Goal: Task Accomplishment & Management: Manage account settings

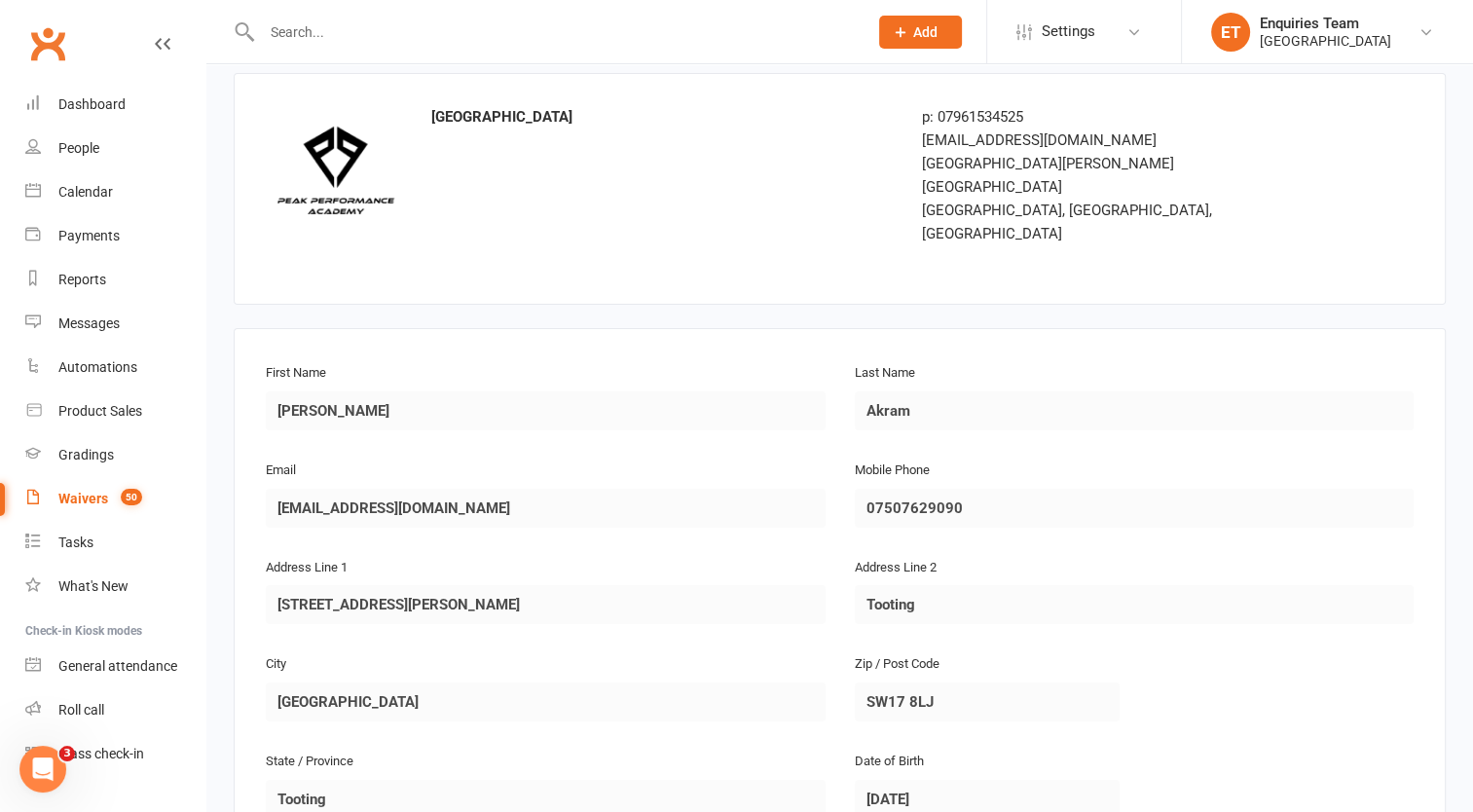
click at [308, 31] on input "text" at bounding box center [555, 32] width 598 height 27
type input "j"
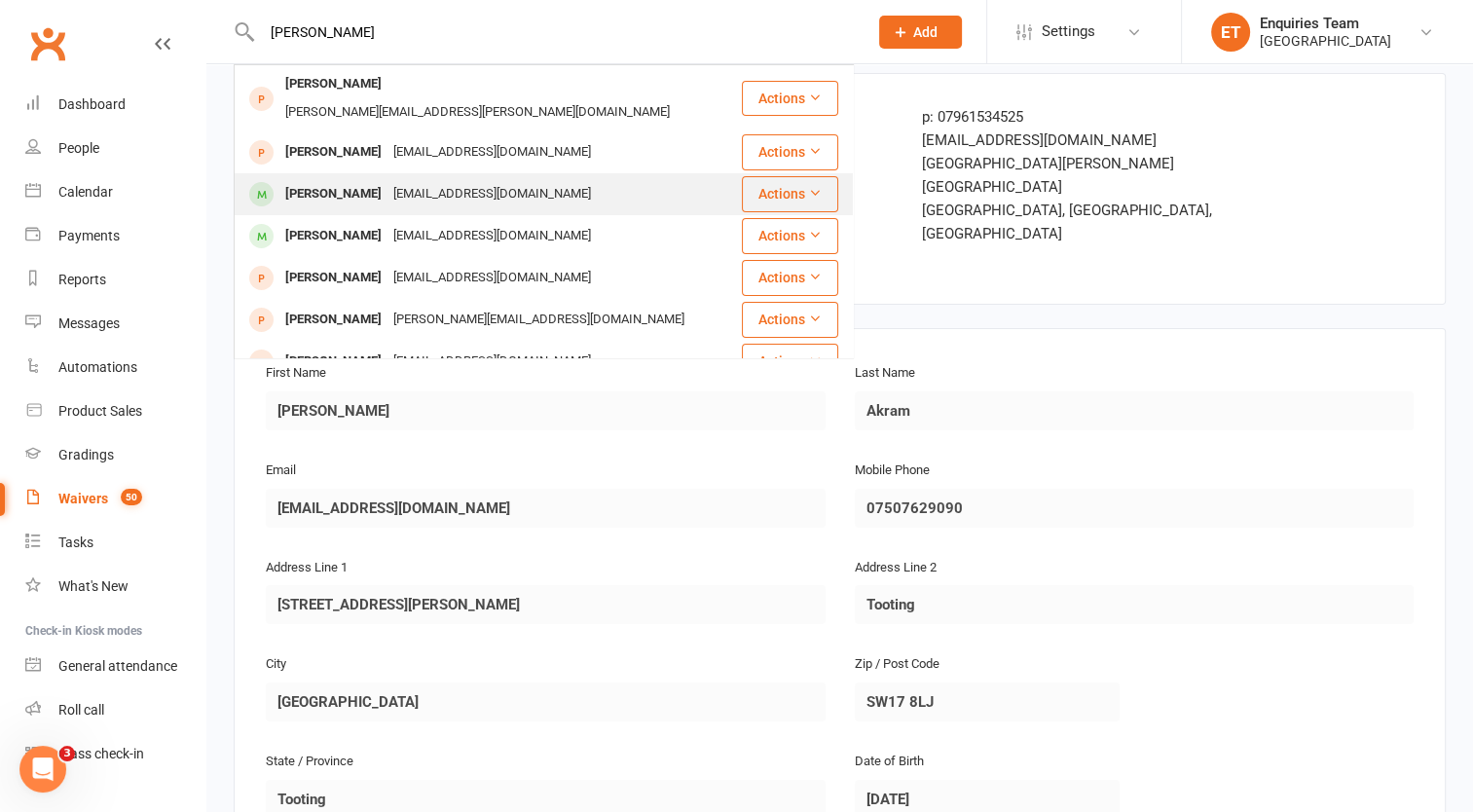
type input "[PERSON_NAME]"
click at [369, 180] on div "[PERSON_NAME]" at bounding box center [333, 194] width 108 height 28
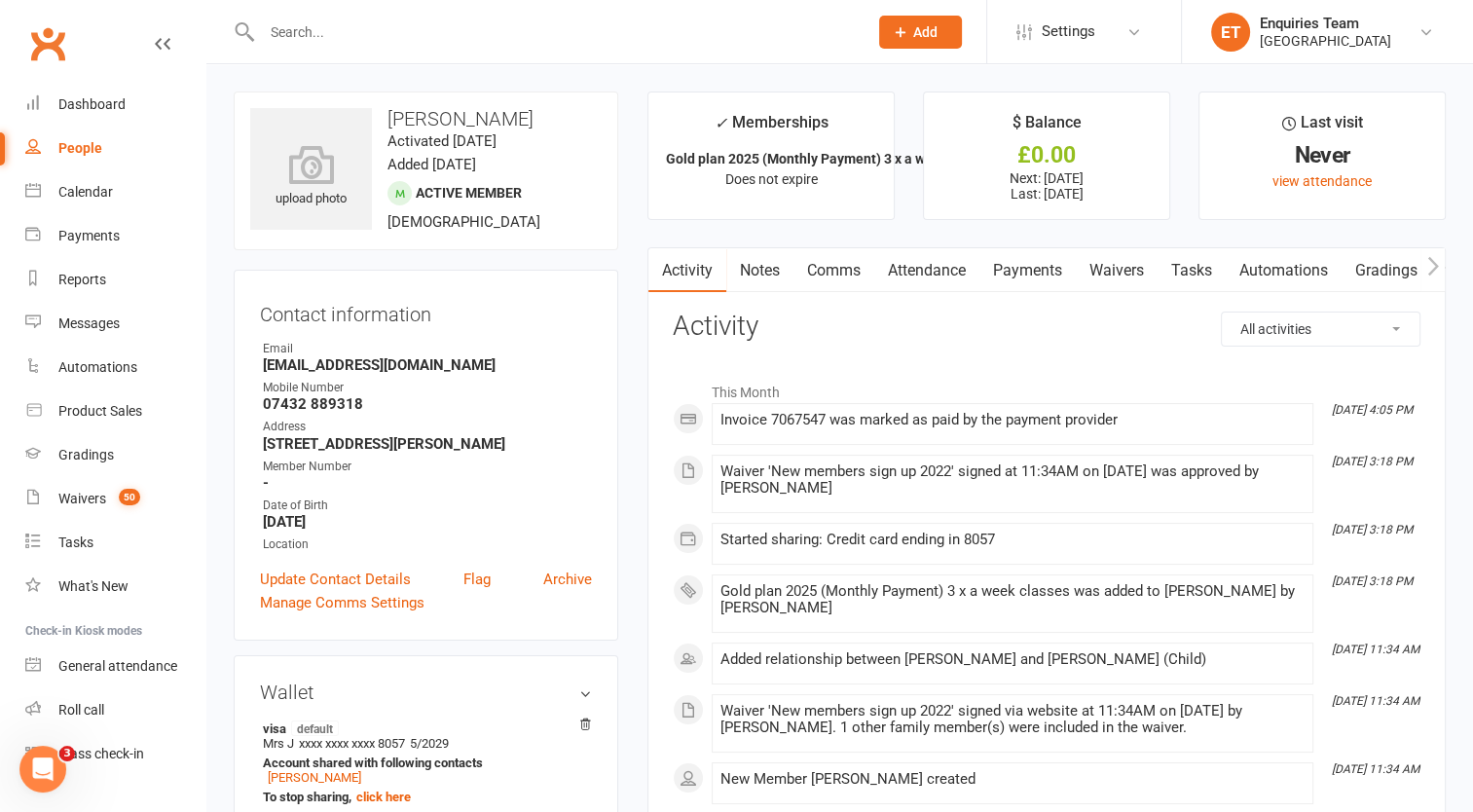
click at [1020, 276] on link "Payments" at bounding box center [1027, 271] width 96 height 45
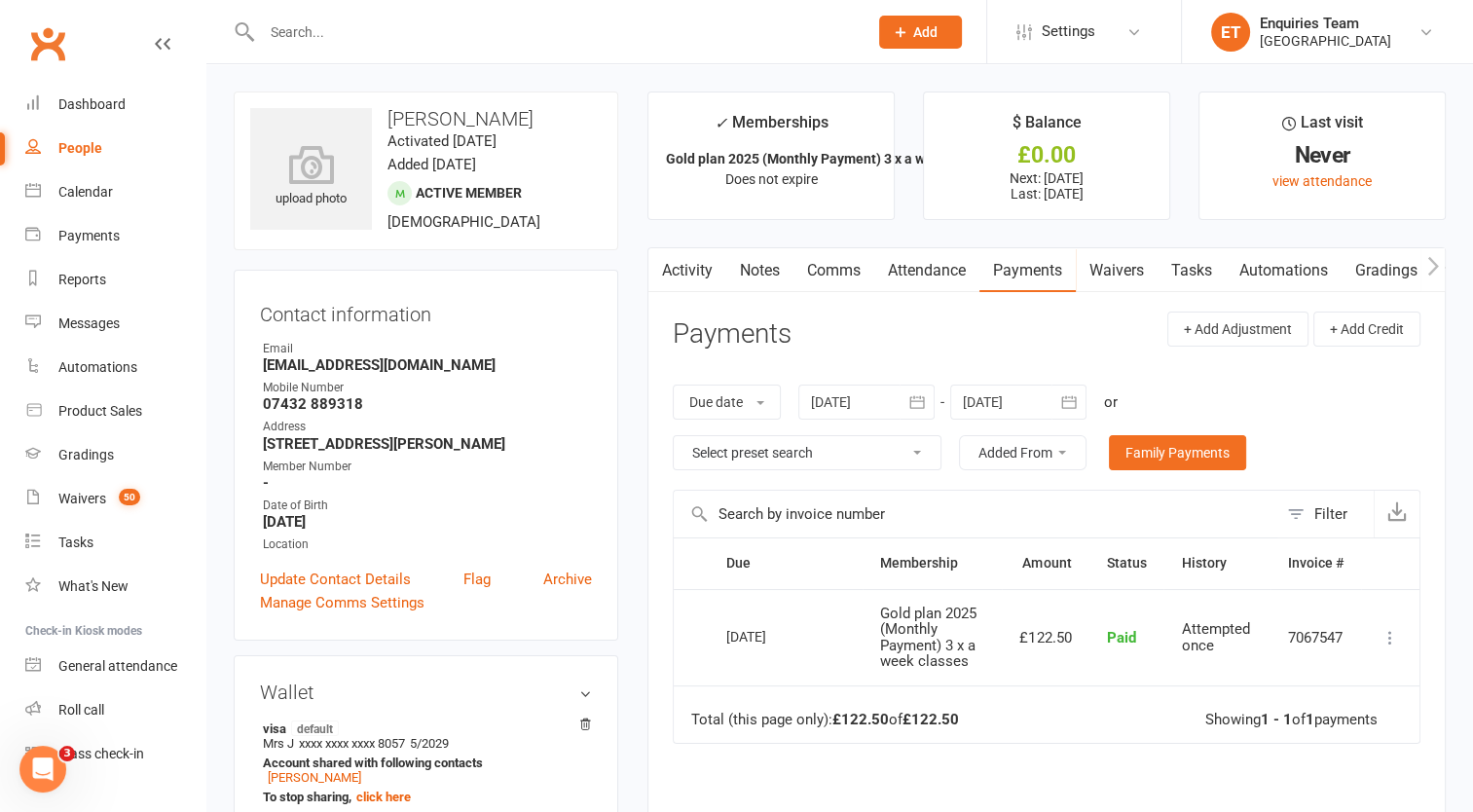
click at [1040, 398] on div at bounding box center [1018, 402] width 136 height 35
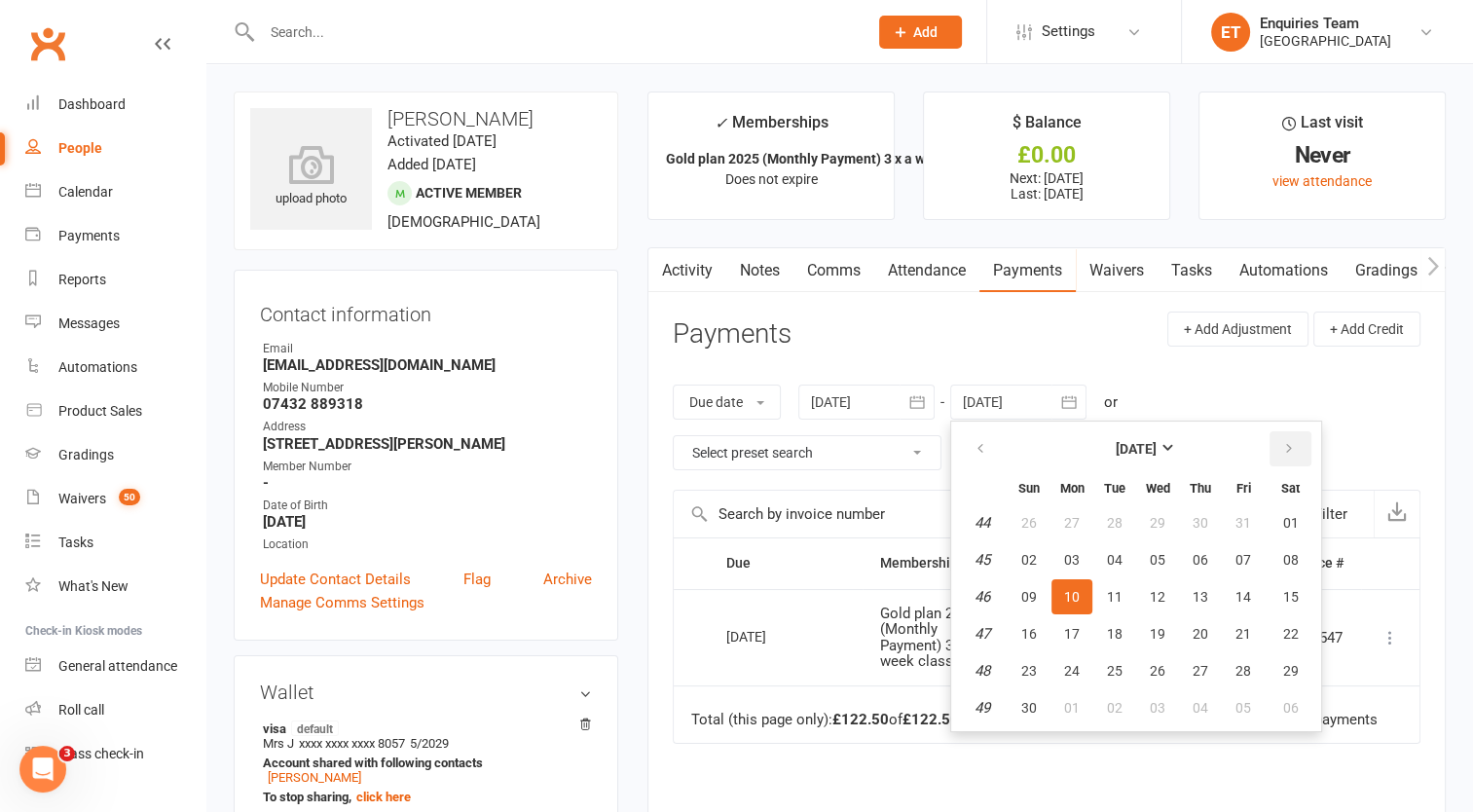
click at [1289, 450] on icon "button" at bounding box center [1289, 449] width 14 height 16
click at [1031, 526] on span "01" at bounding box center [1029, 523] width 16 height 16
type input "[DATE]"
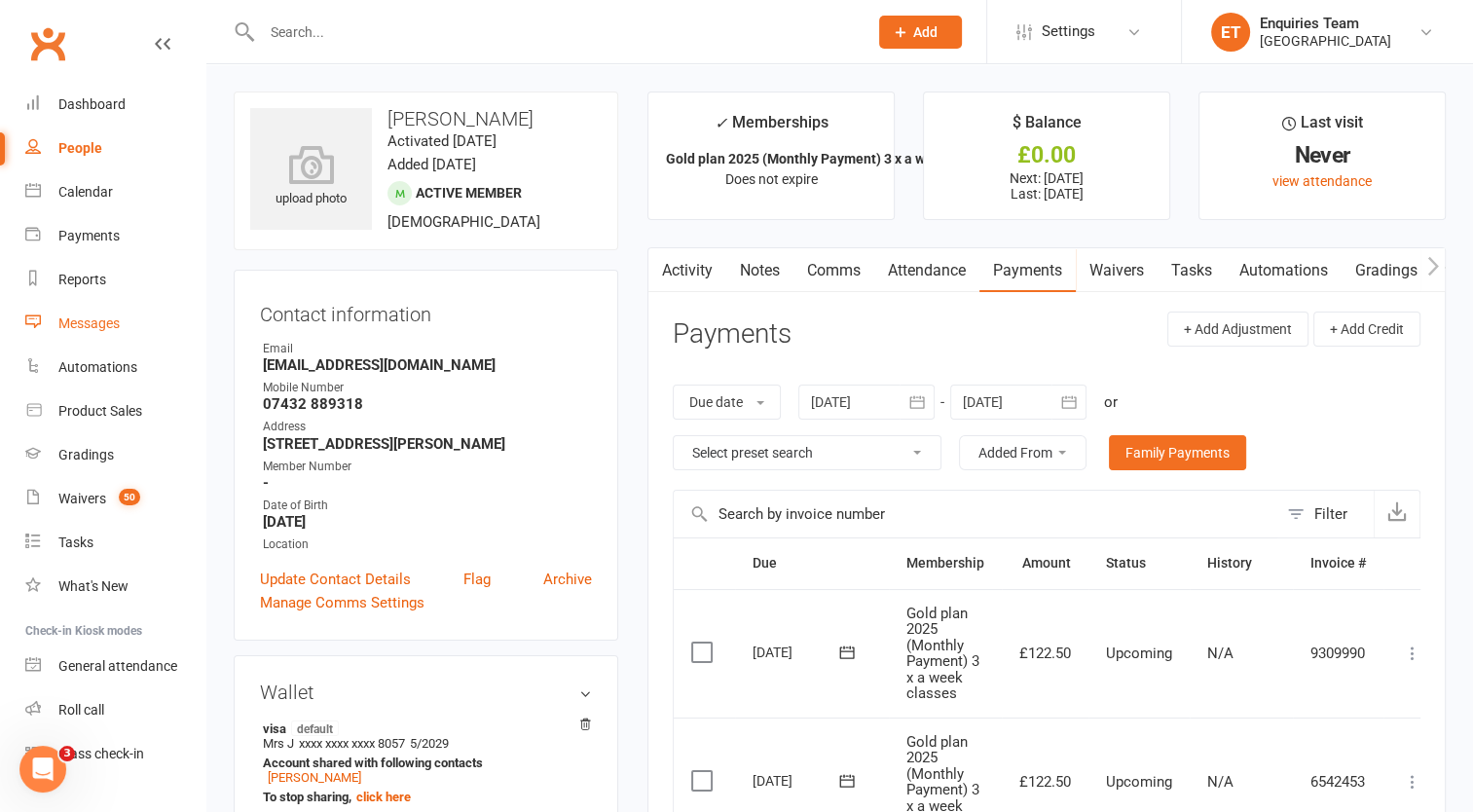
click at [77, 328] on div "Messages" at bounding box center [89, 323] width 61 height 16
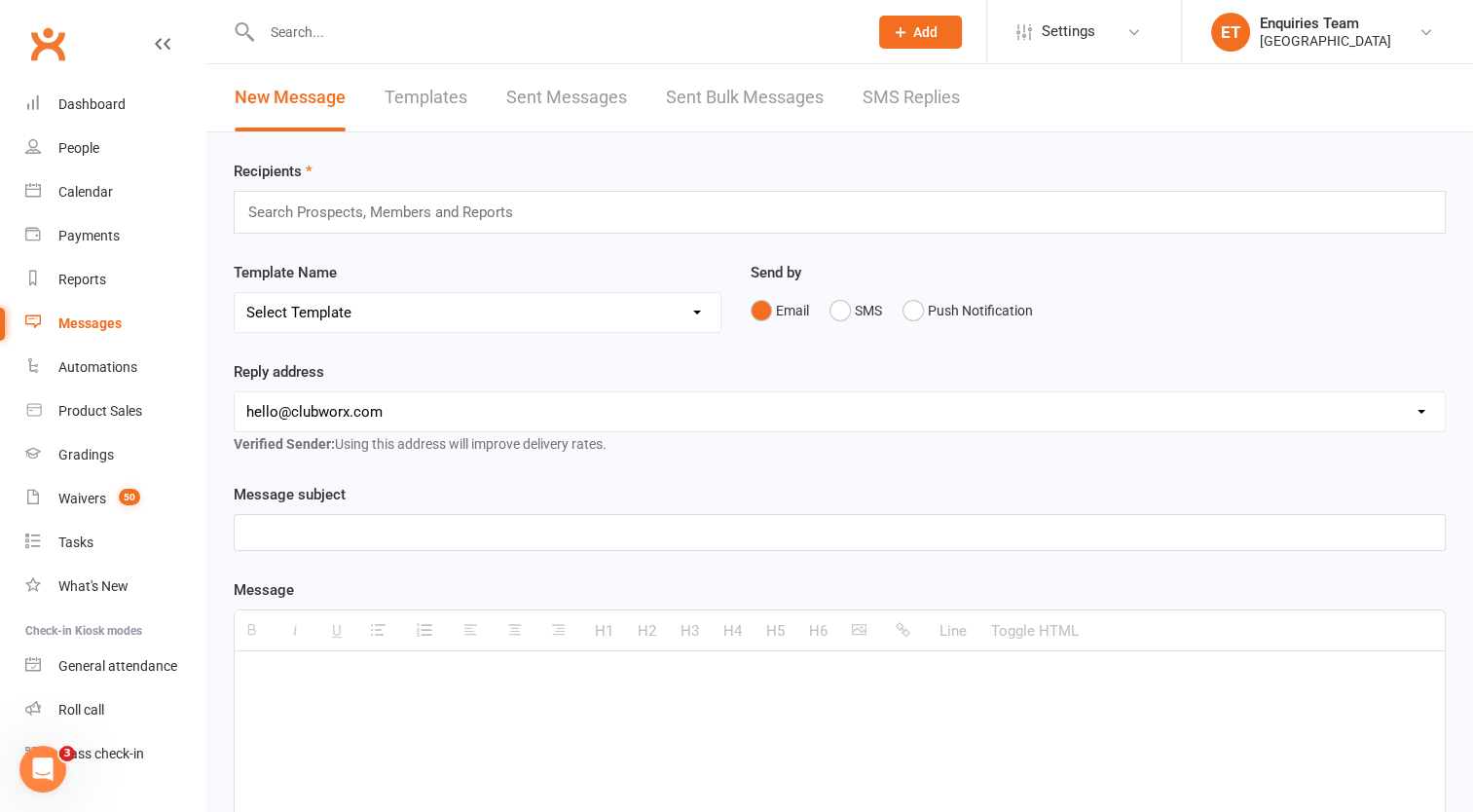
click at [407, 95] on link "Templates" at bounding box center [425, 97] width 83 height 67
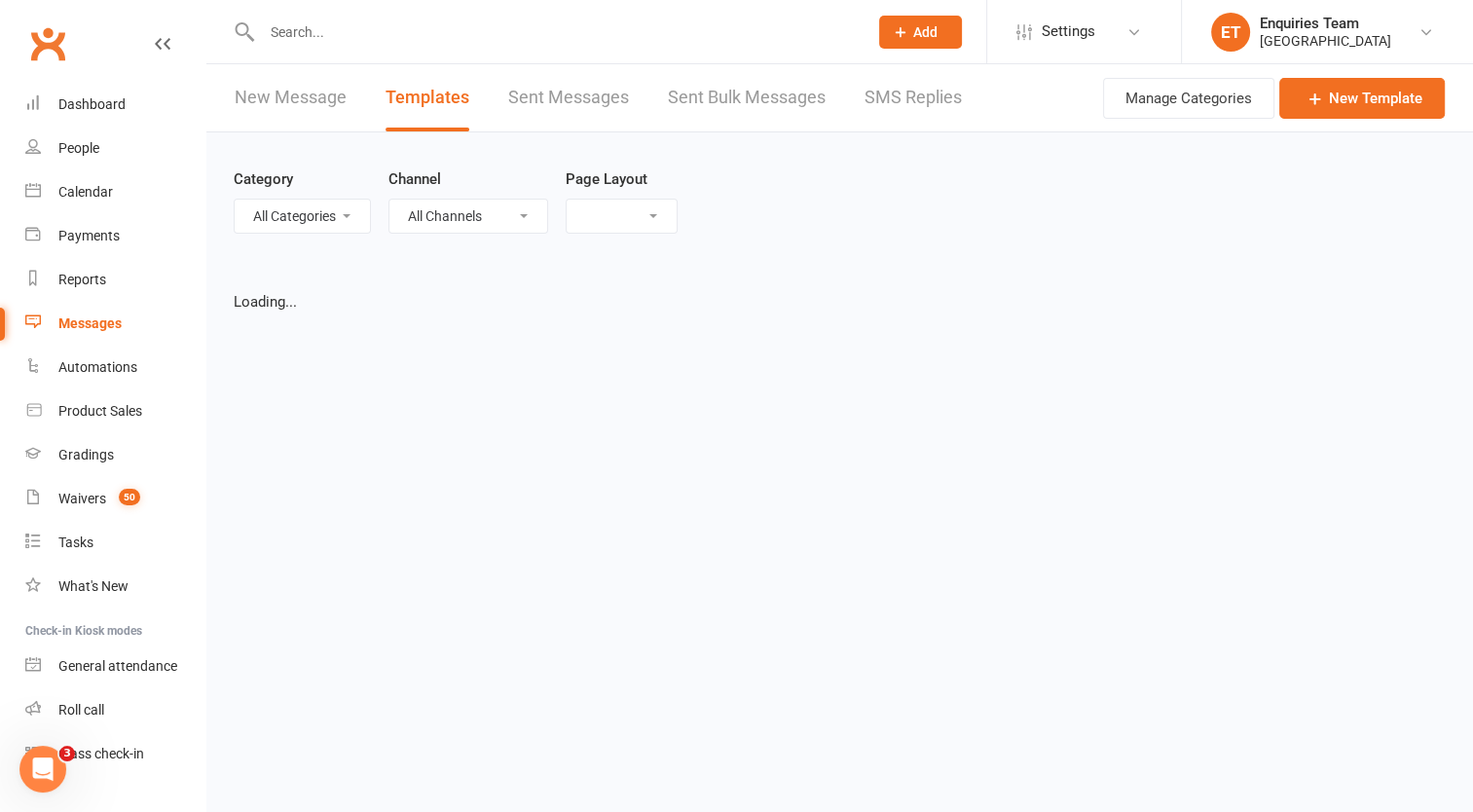
select select "grid"
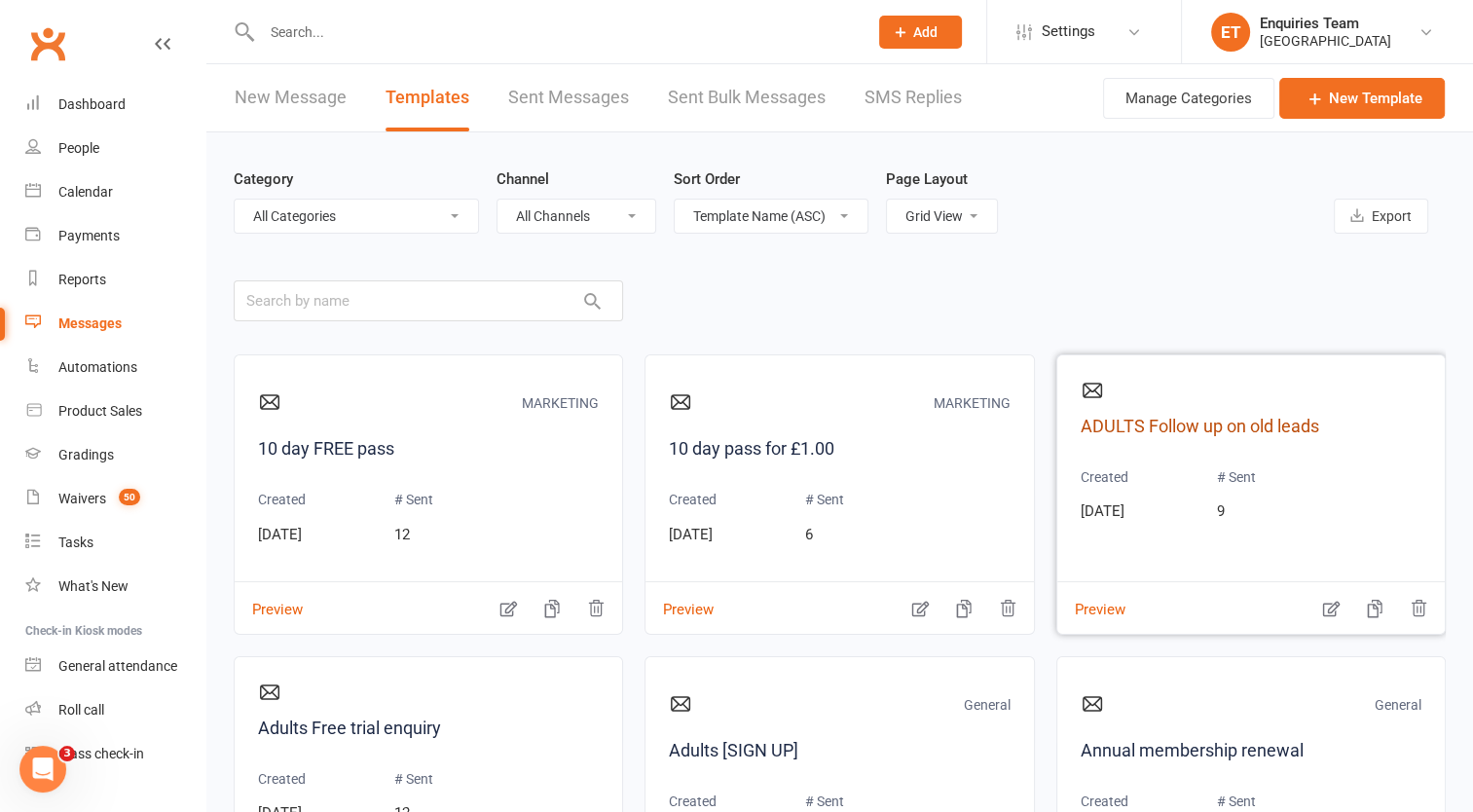
click at [1157, 420] on link "ADULTS Follow up on old leads" at bounding box center [1251, 426] width 341 height 28
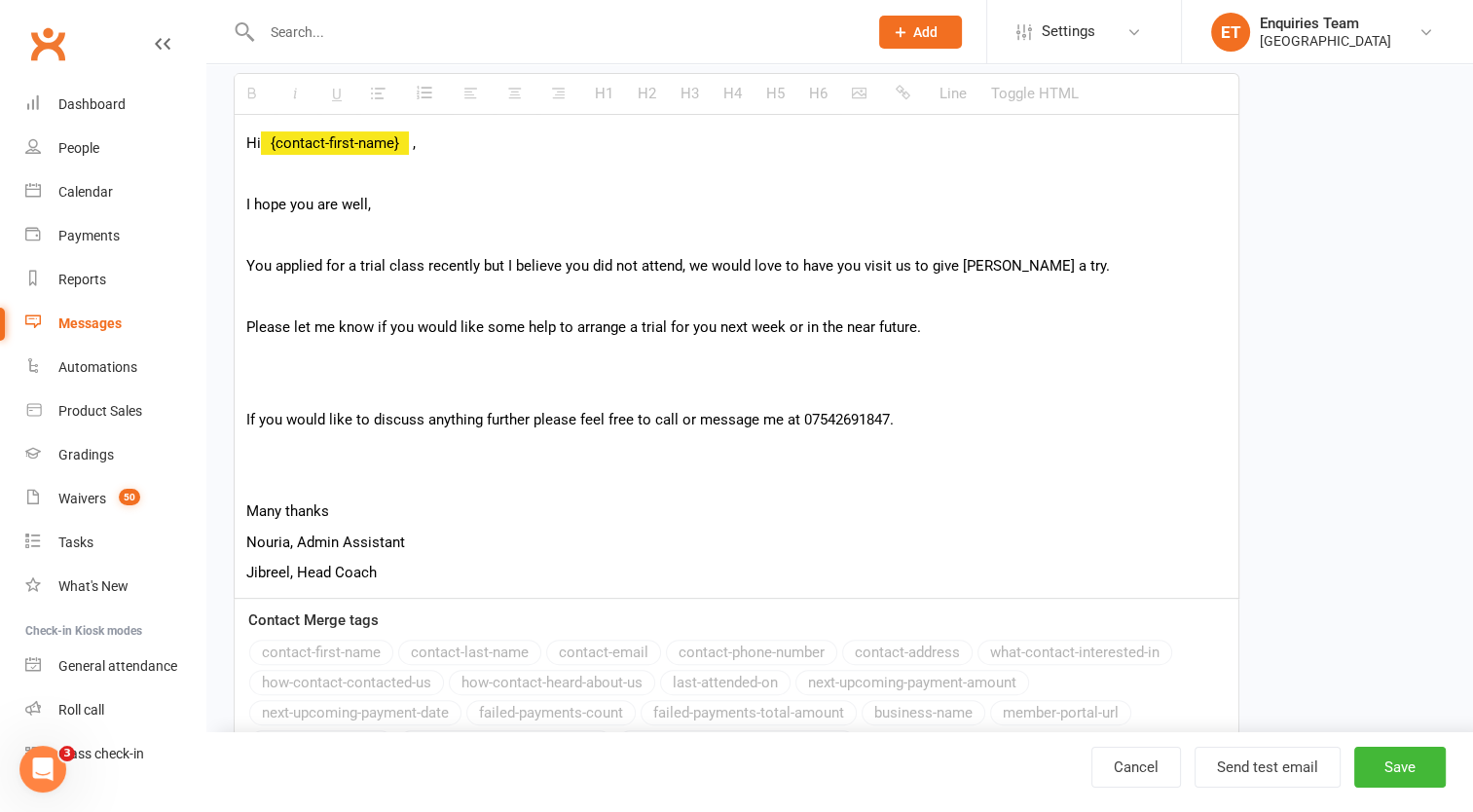
scroll to position [195, 0]
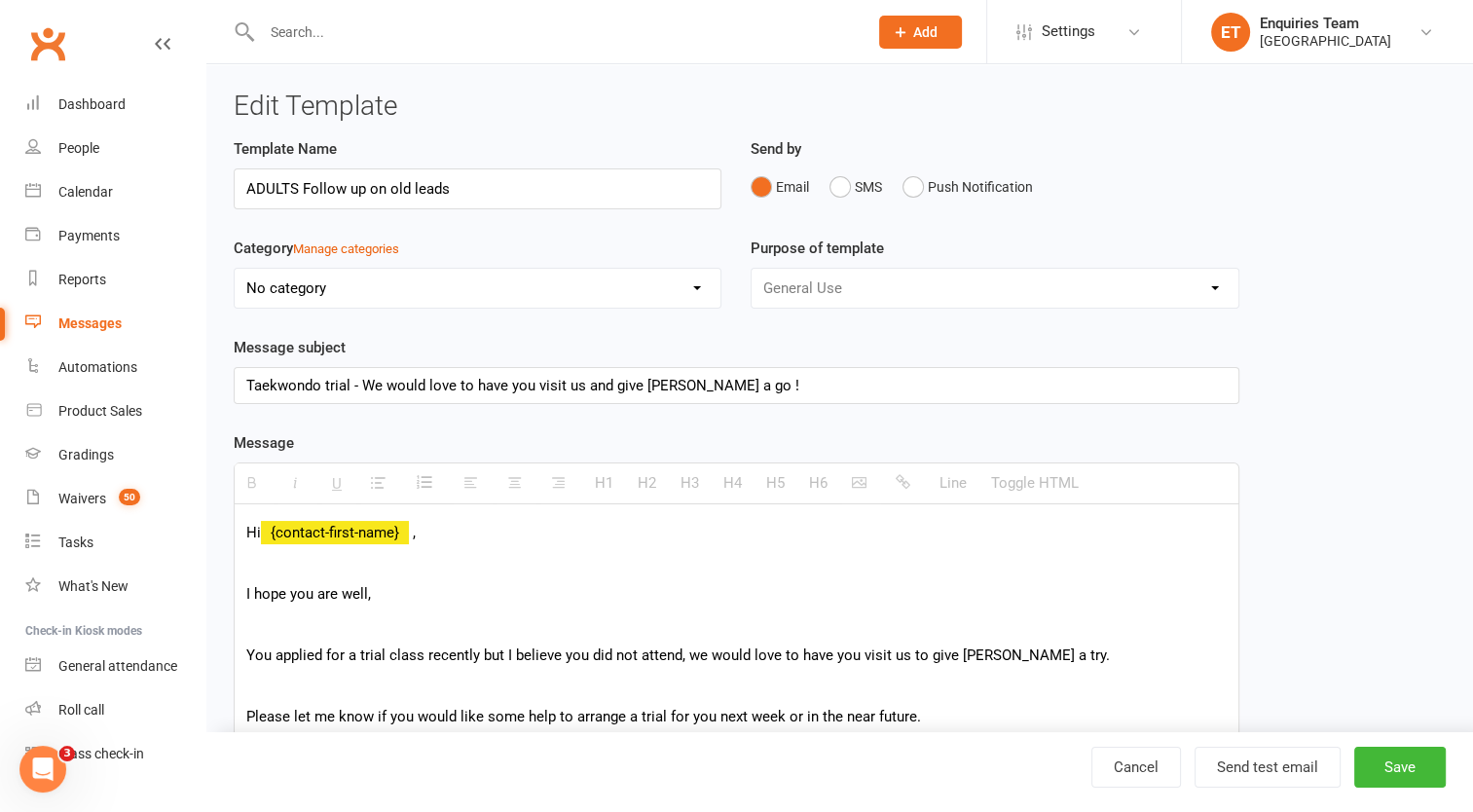
select select "grid"
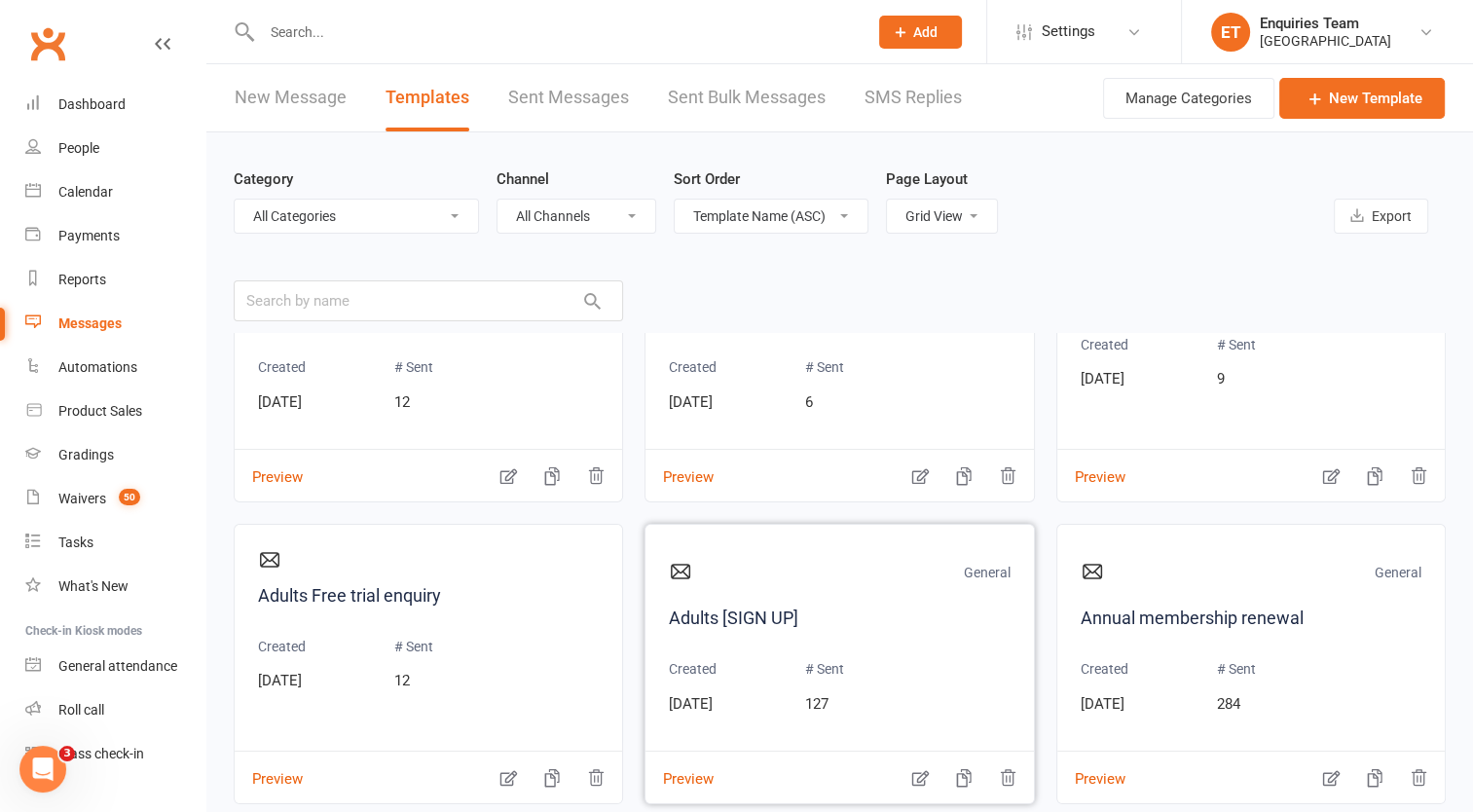
scroll to position [389, 0]
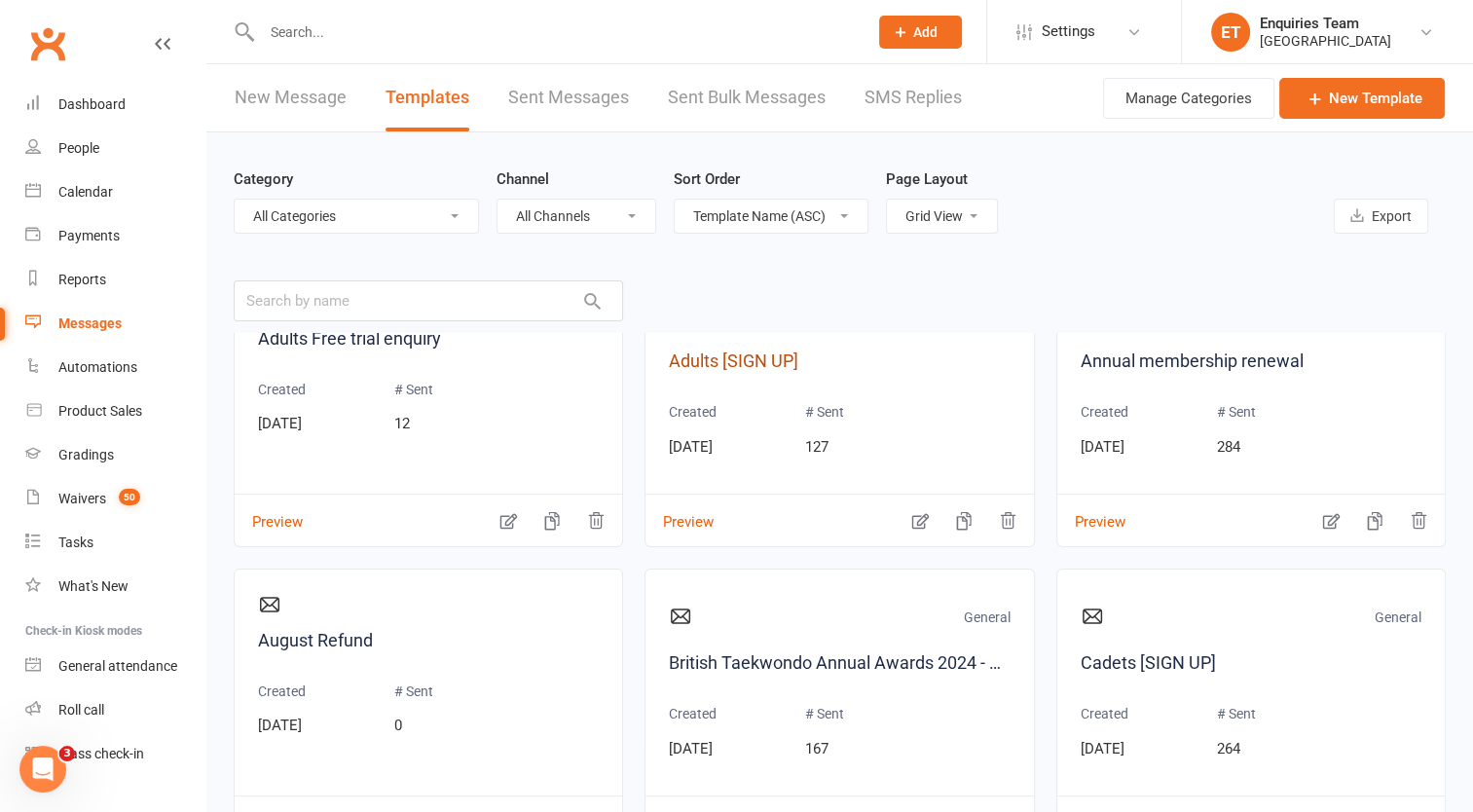
click at [753, 348] on link "Adults [SIGN UP]" at bounding box center [839, 361] width 341 height 28
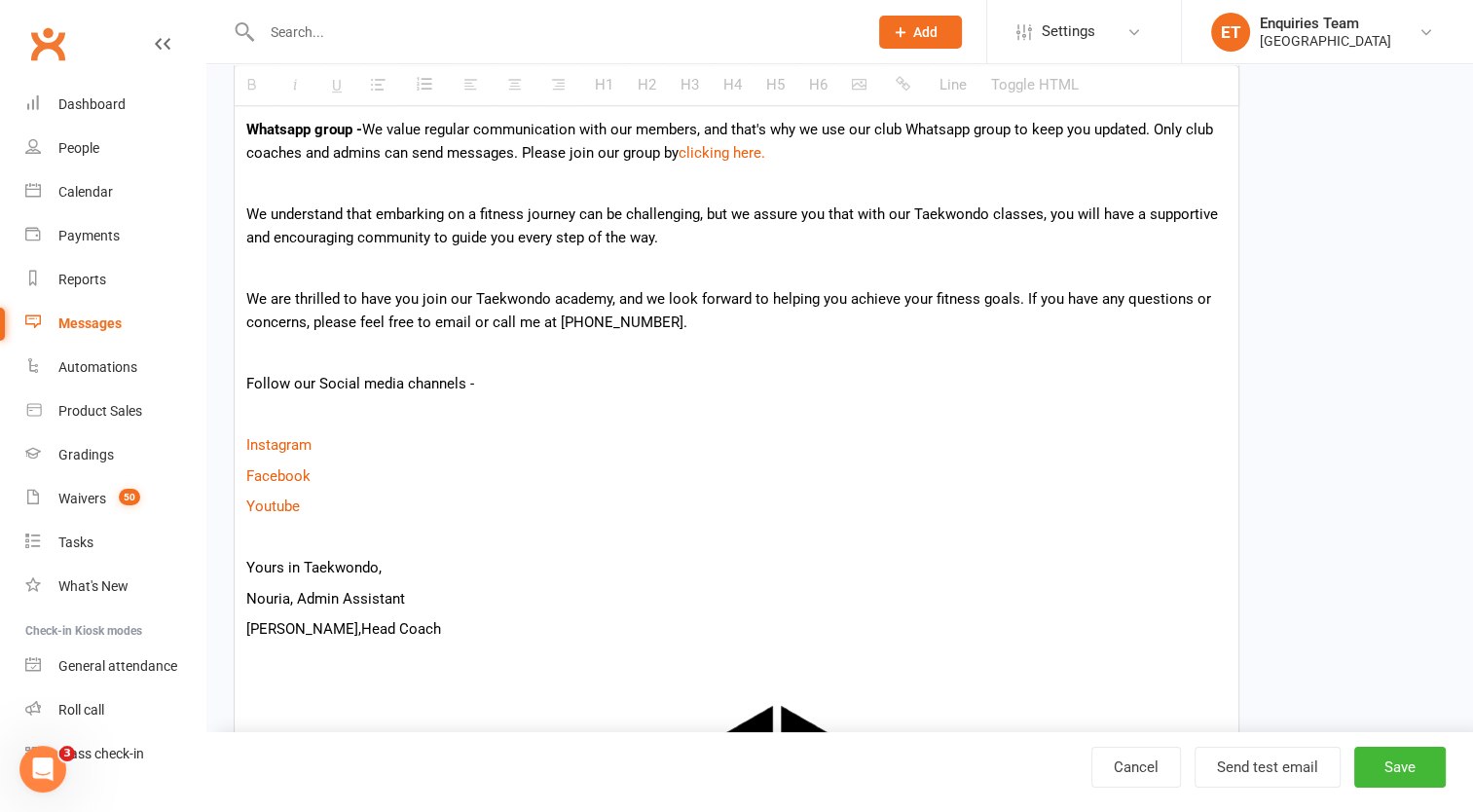
scroll to position [1071, 0]
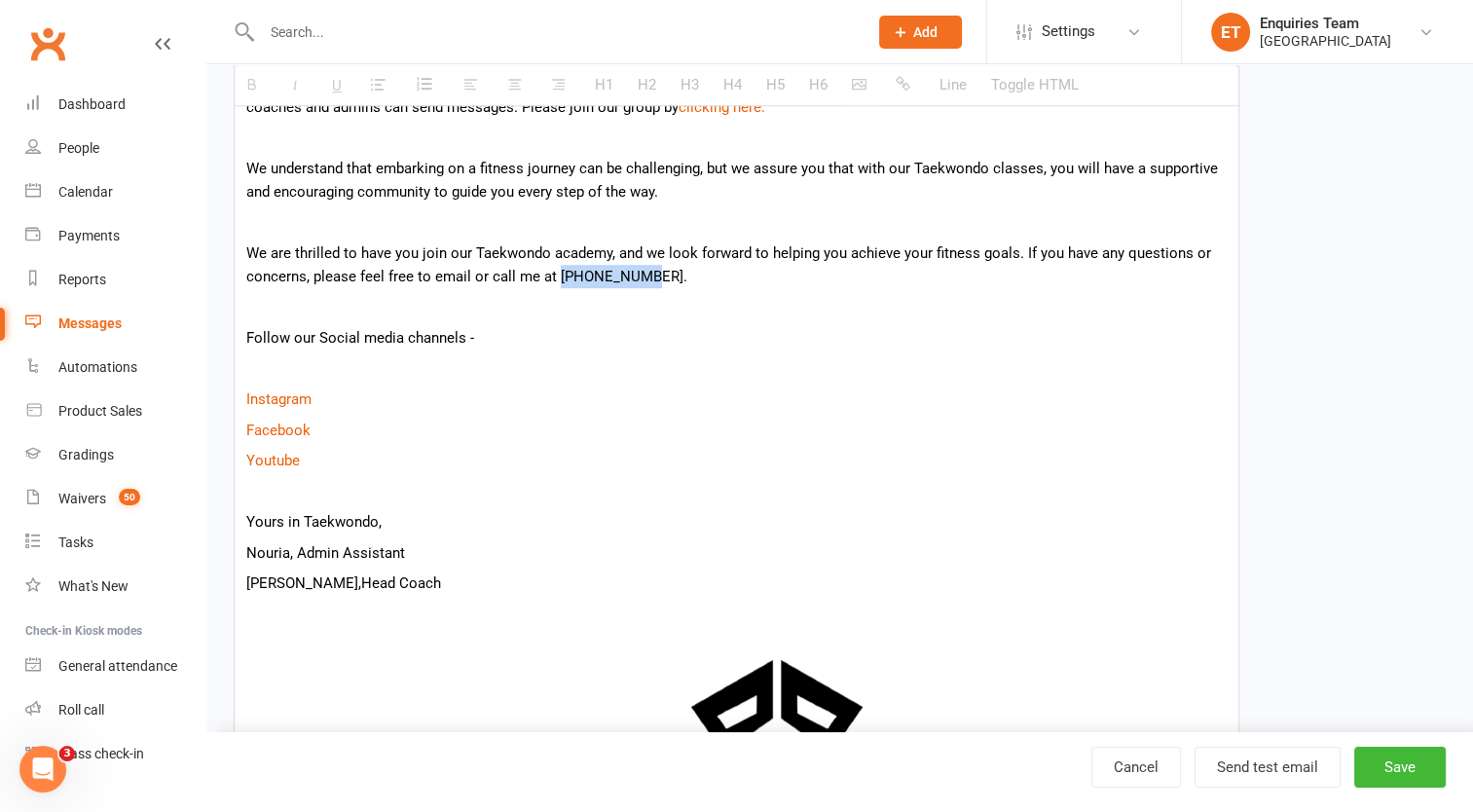
drag, startPoint x: 642, startPoint y: 279, endPoint x: 558, endPoint y: 274, distance: 84.1
click at [558, 274] on p "We are thrilled to have you join our Taekwondo academy, and we look forward to …" at bounding box center [736, 265] width 980 height 47
copy p "07542691847"
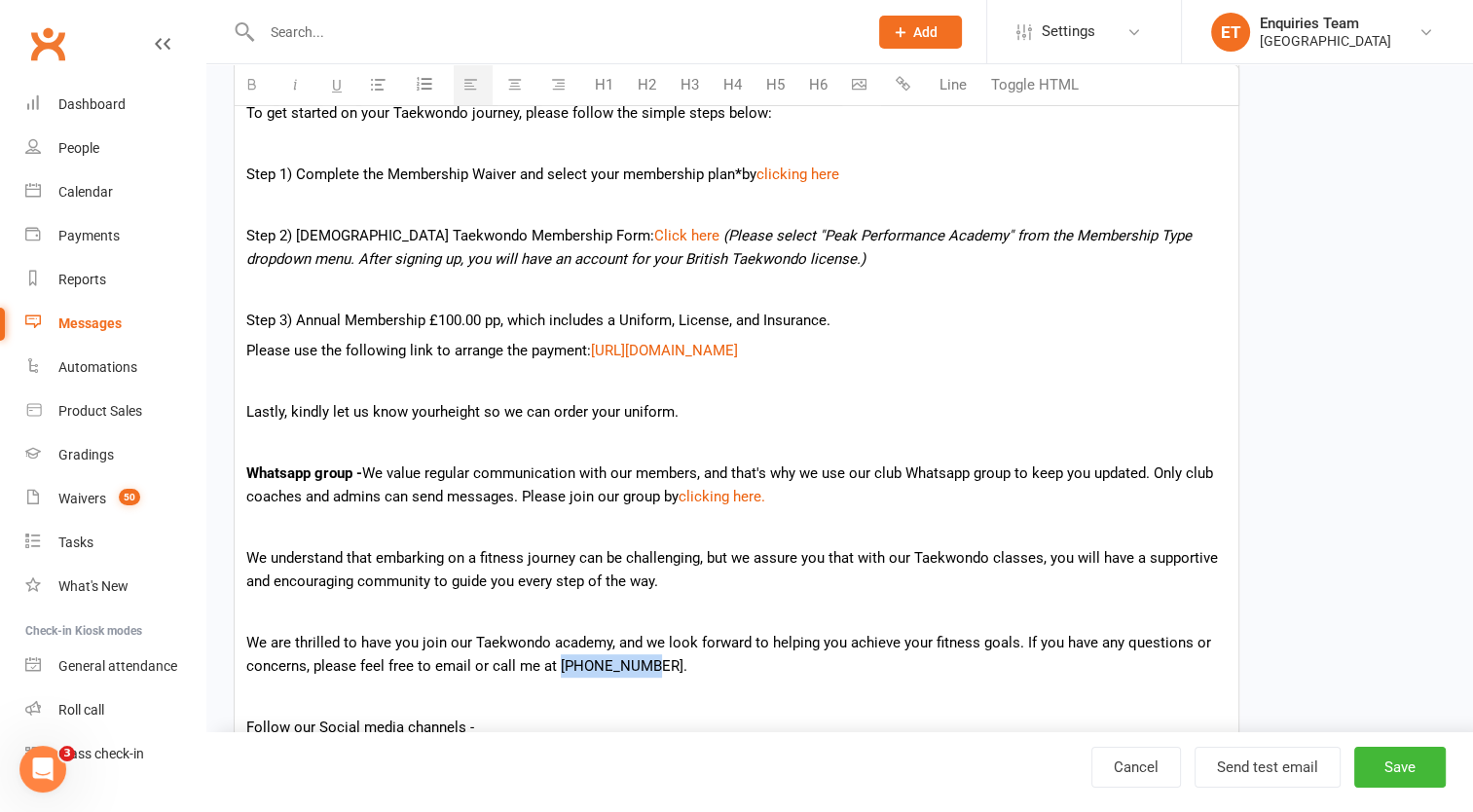
scroll to position [682, 0]
click at [90, 488] on link "Waivers 50" at bounding box center [115, 498] width 180 height 44
select select "100"
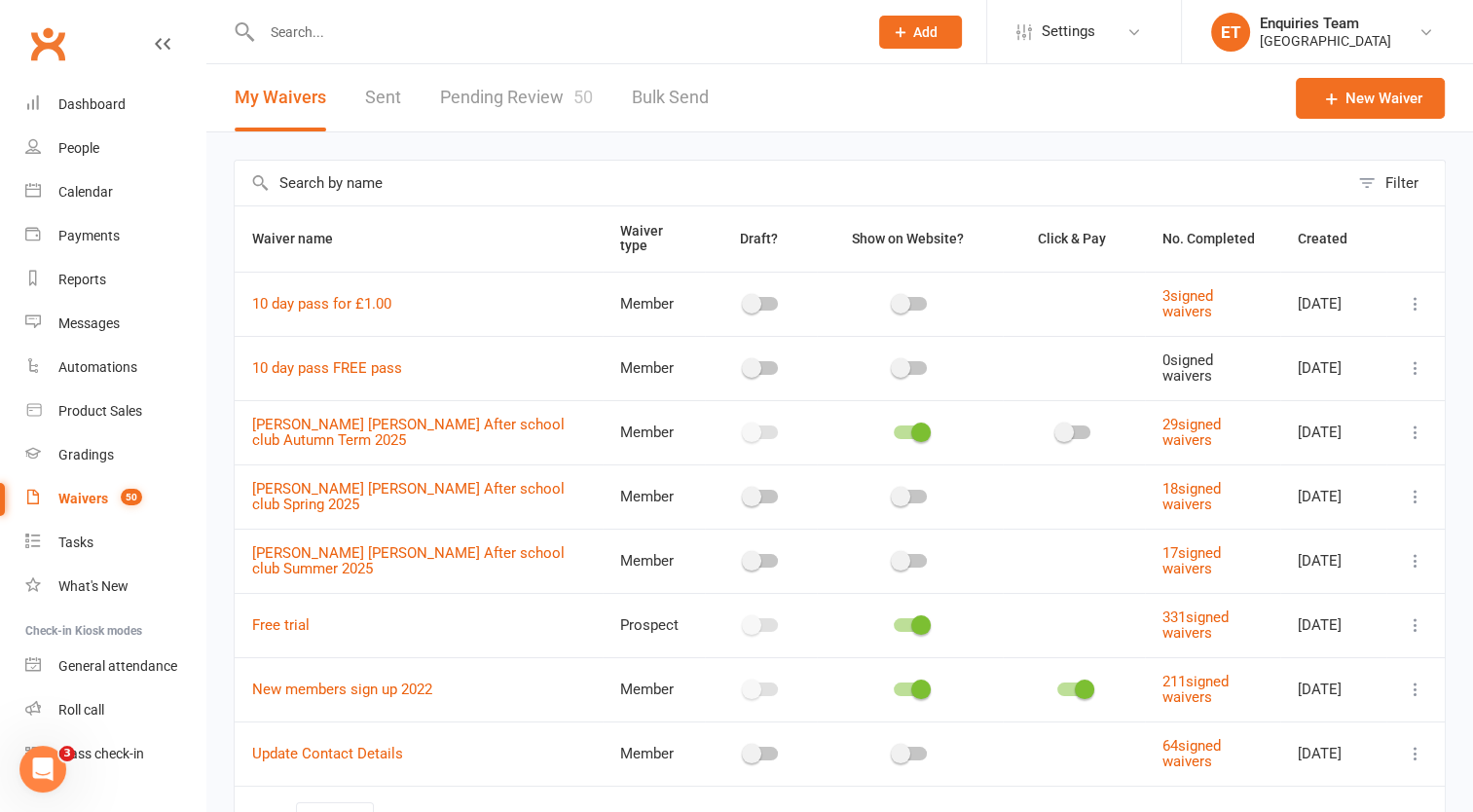
click at [532, 95] on link "Pending Review 50" at bounding box center [516, 97] width 153 height 67
select select "50"
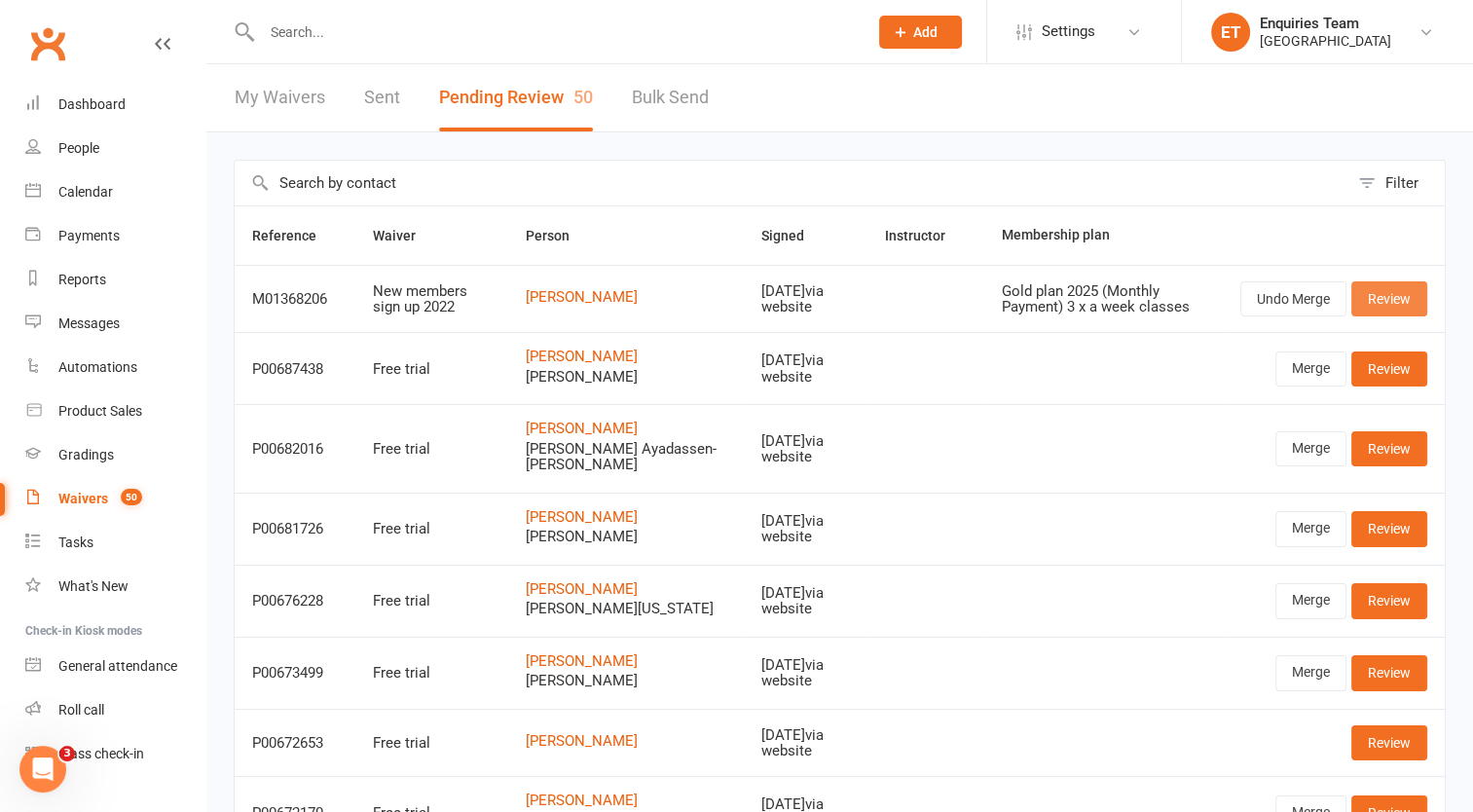
click at [1382, 294] on link "Review" at bounding box center [1389, 299] width 76 height 35
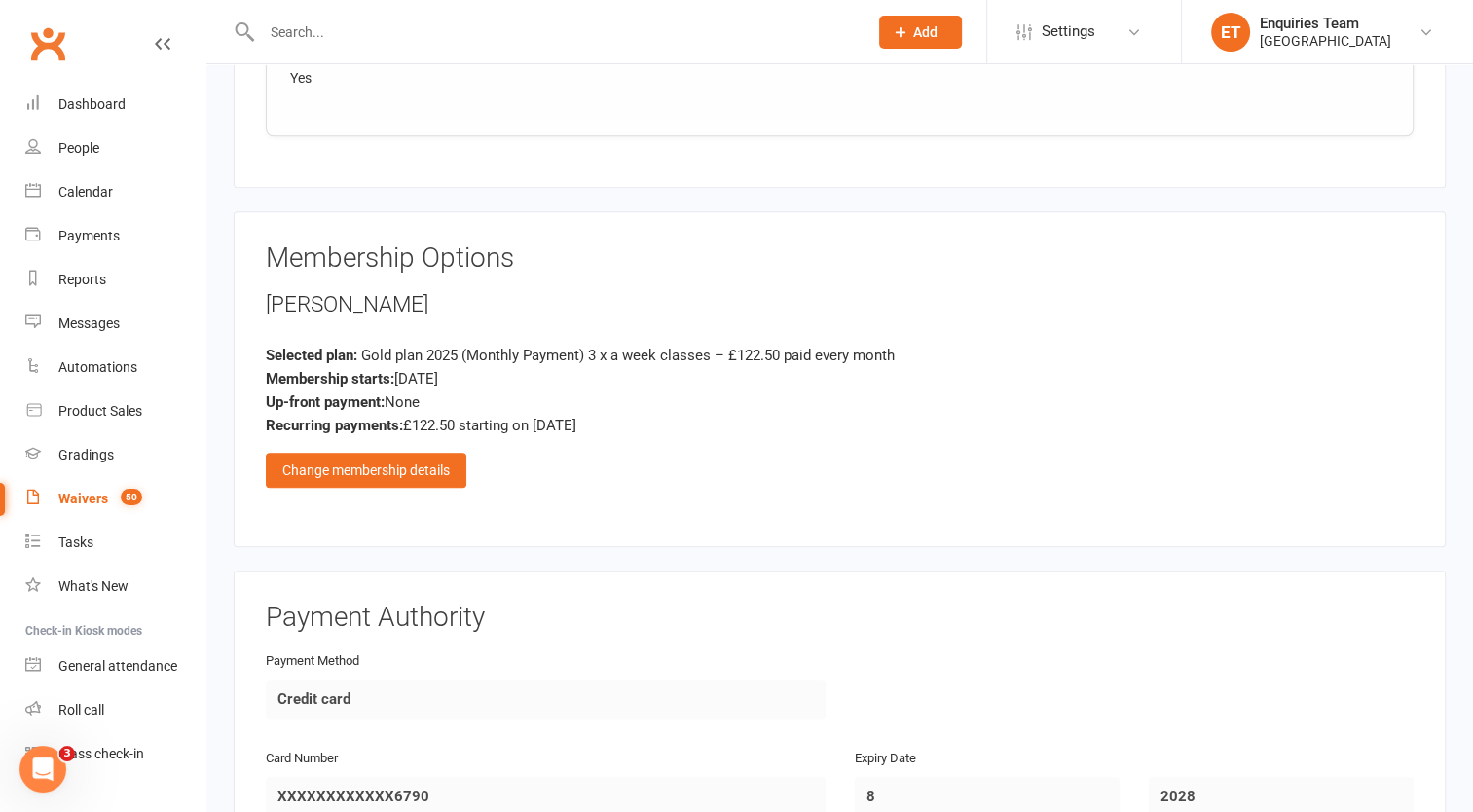
scroll to position [1947, 0]
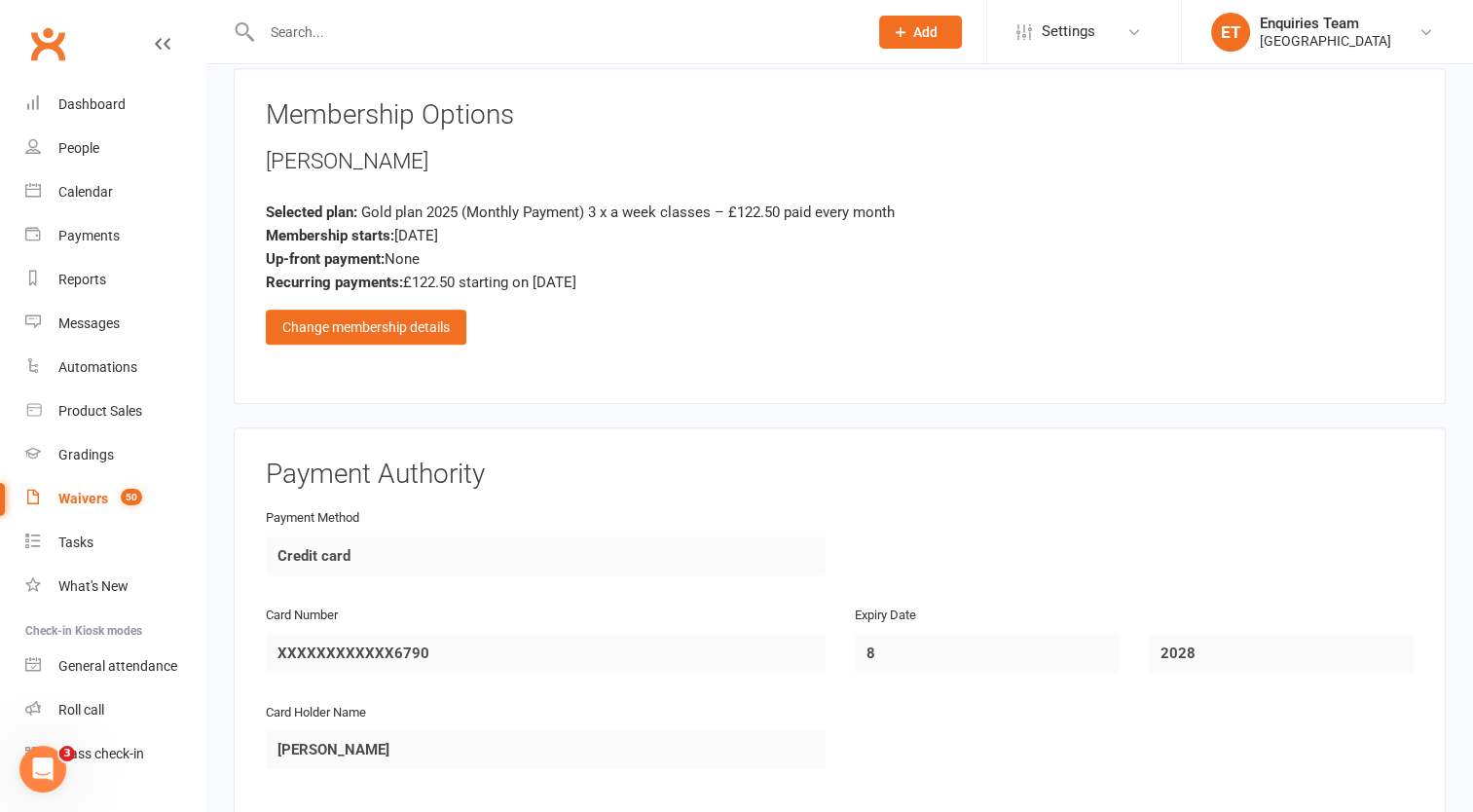
click at [682, 325] on div "Membership Options [PERSON_NAME] Selected plan: Gold plan 2025 (Monthly Payment…" at bounding box center [839, 236] width 1148 height 272
click at [358, 310] on div "Change membership details" at bounding box center [366, 327] width 201 height 35
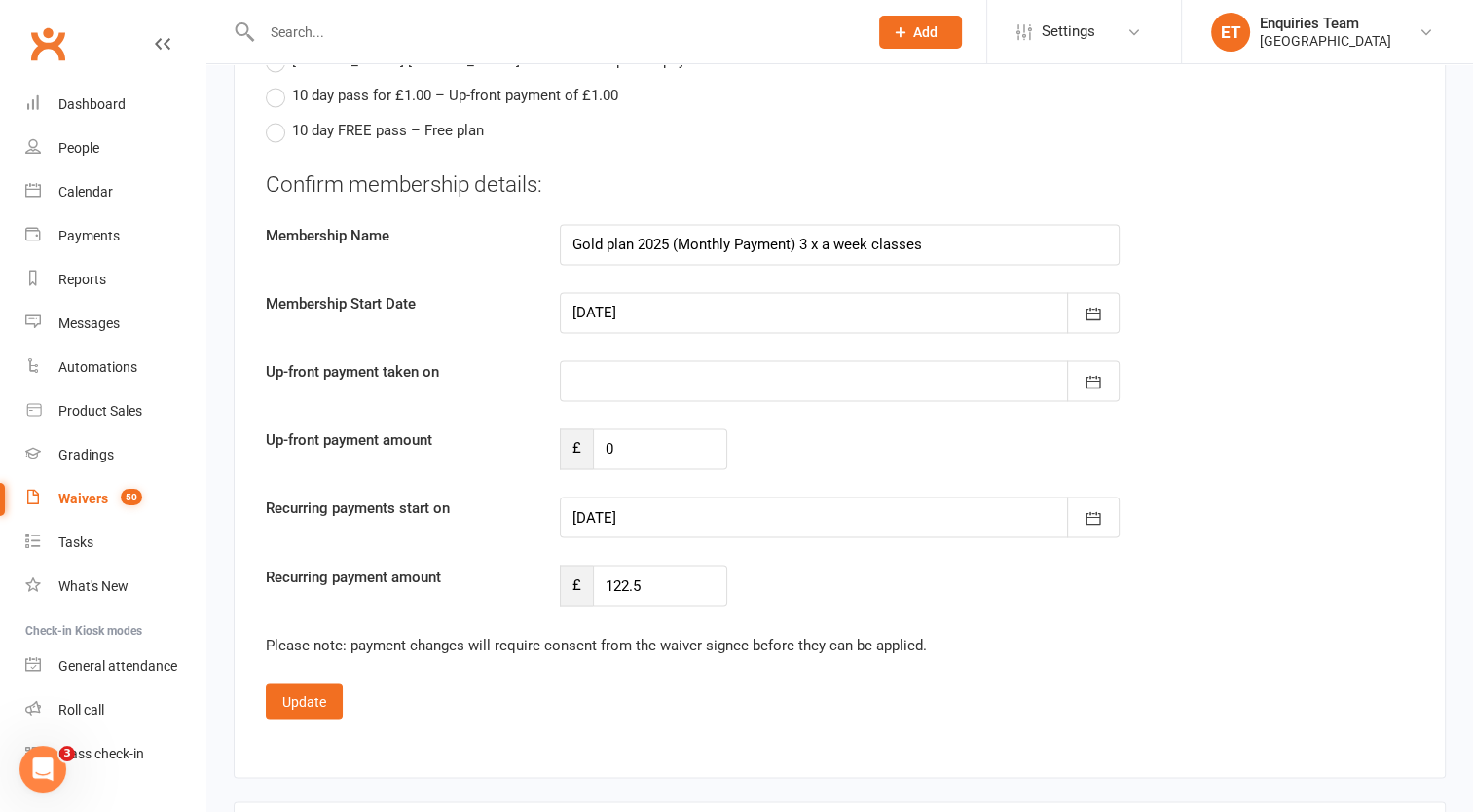
scroll to position [3115, 0]
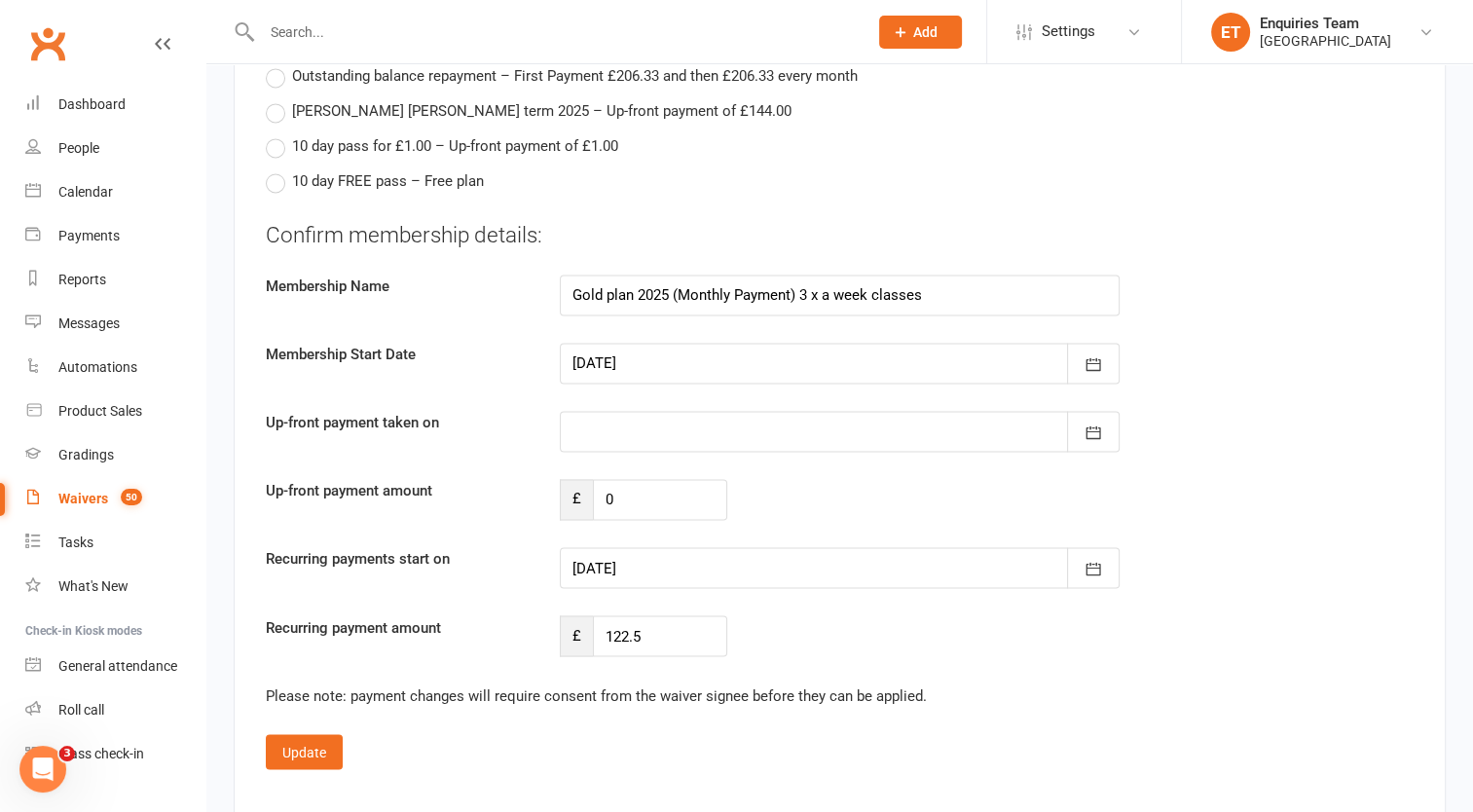
click at [632, 411] on div at bounding box center [839, 431] width 560 height 41
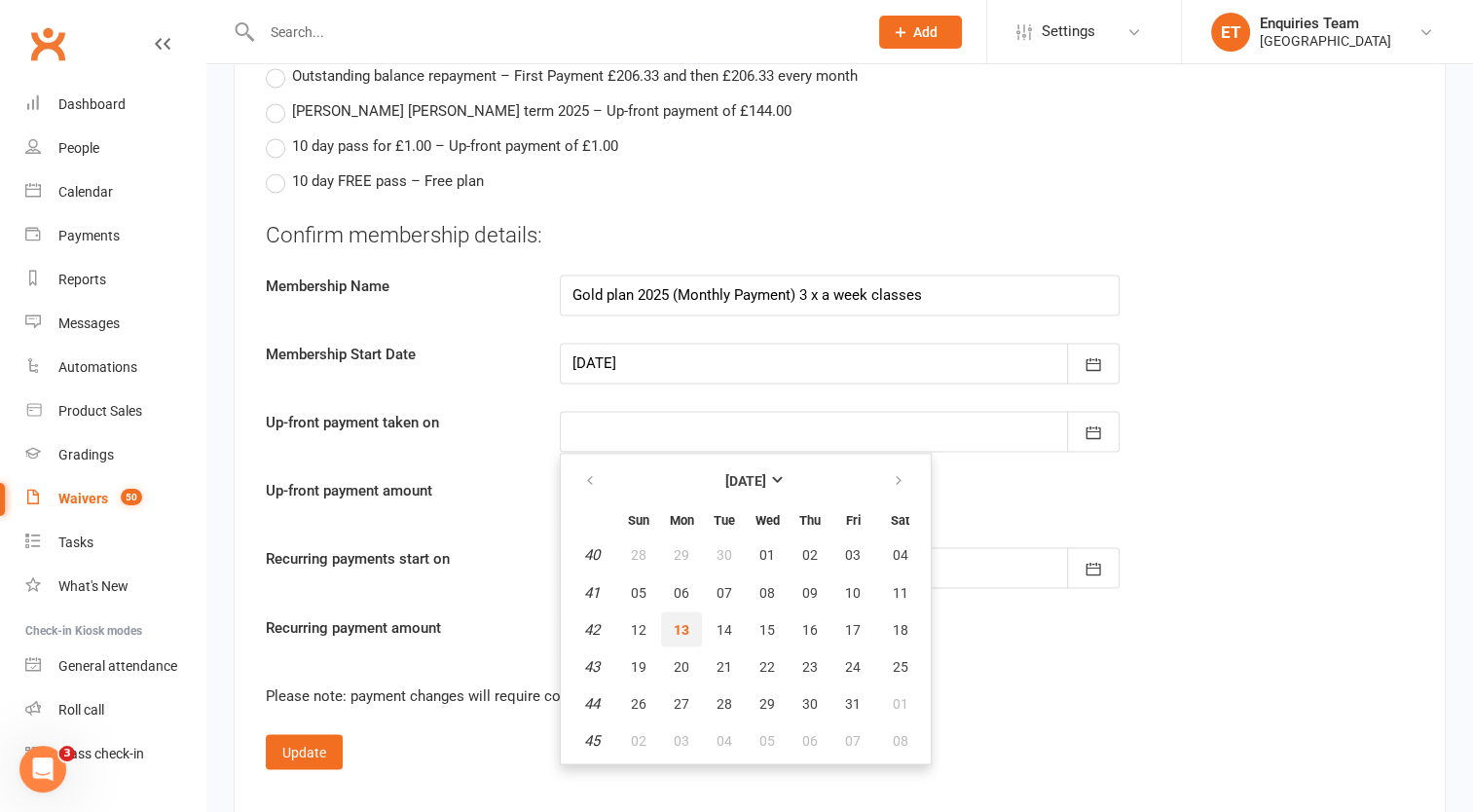
drag, startPoint x: 685, startPoint y: 594, endPoint x: 658, endPoint y: 552, distance: 49.9
click at [684, 621] on span "13" at bounding box center [681, 629] width 16 height 16
type input "[DATE]"
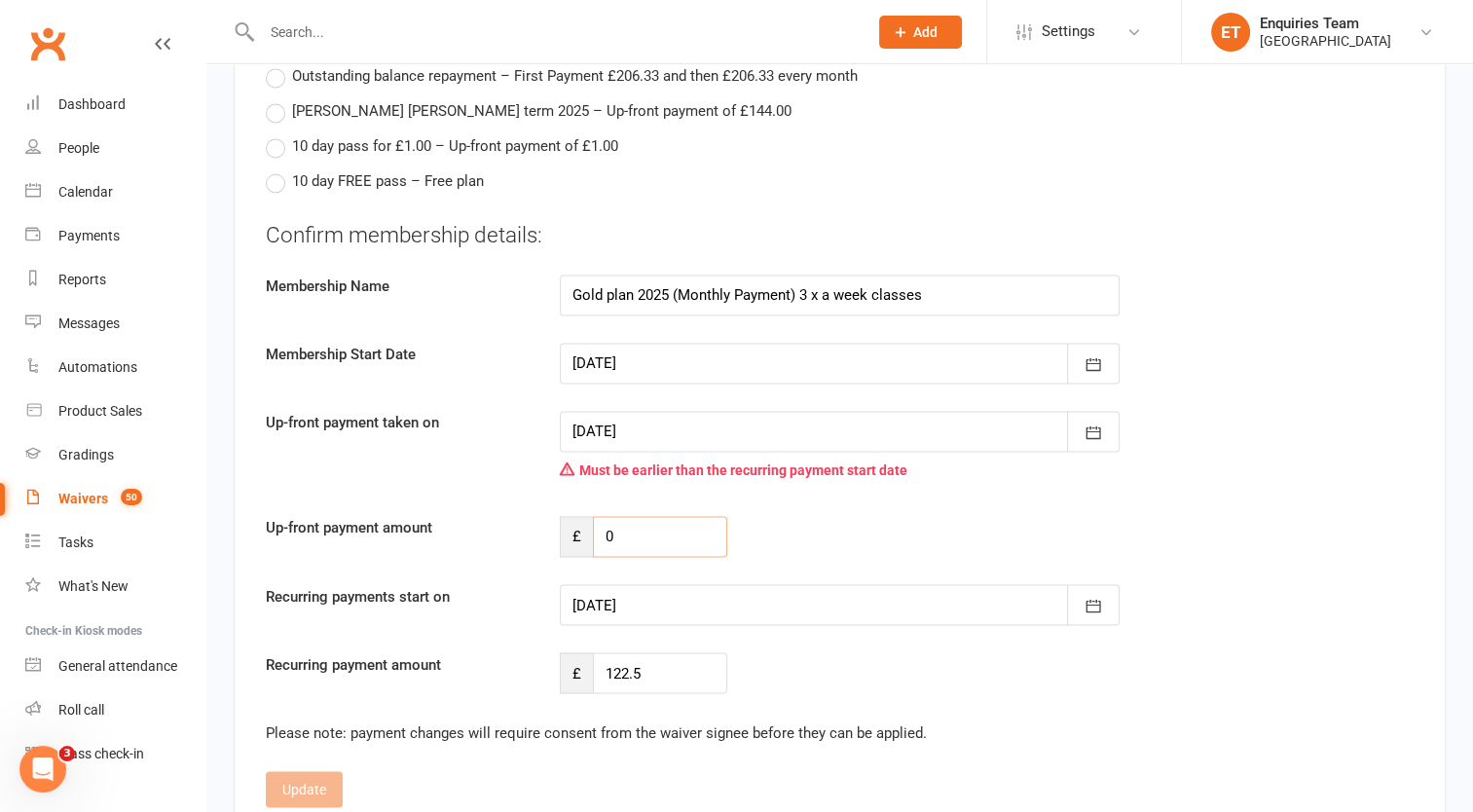
drag, startPoint x: 629, startPoint y: 499, endPoint x: 594, endPoint y: 502, distance: 35.1
click at [594, 516] on input "0" at bounding box center [660, 536] width 134 height 41
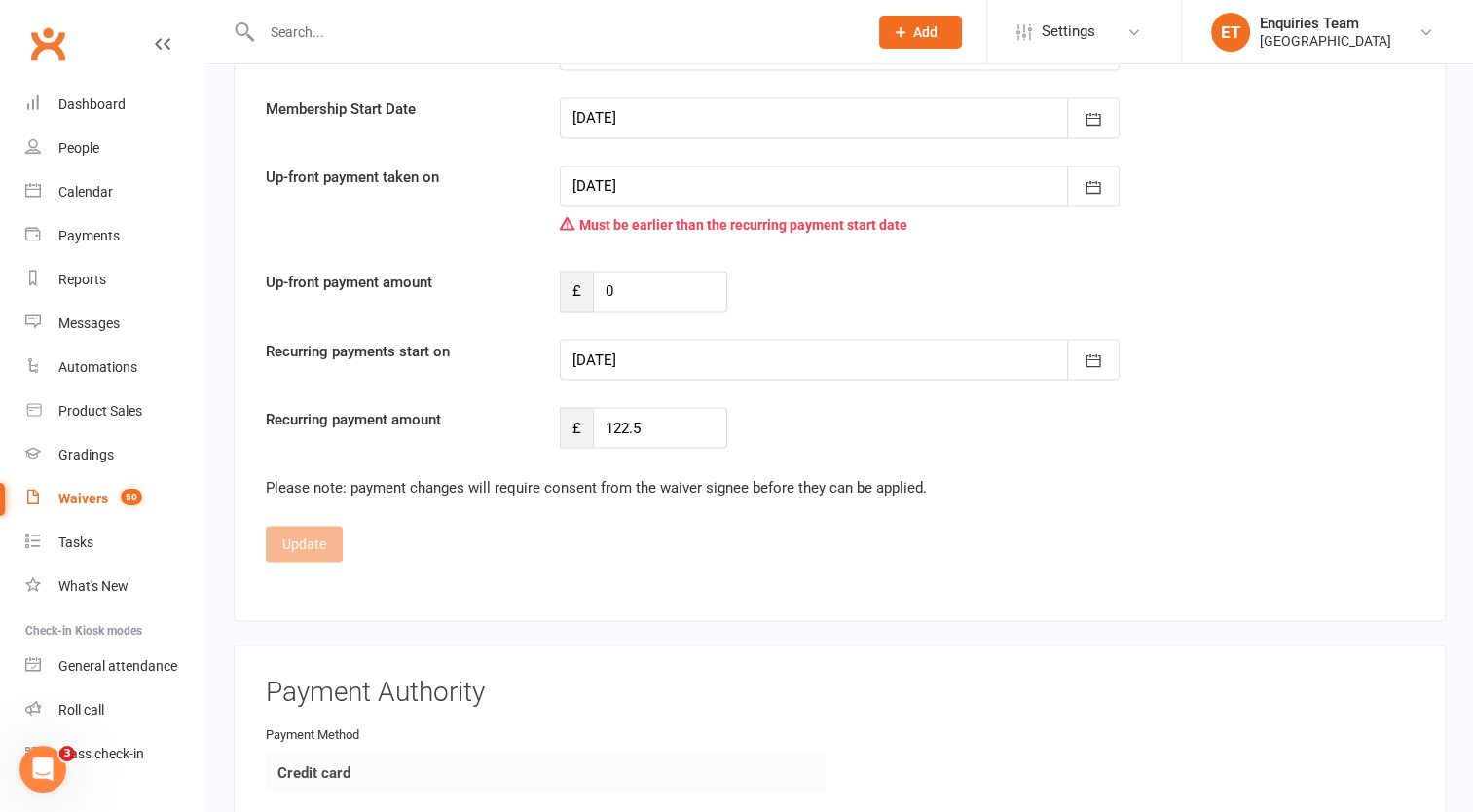
scroll to position [3168, 0]
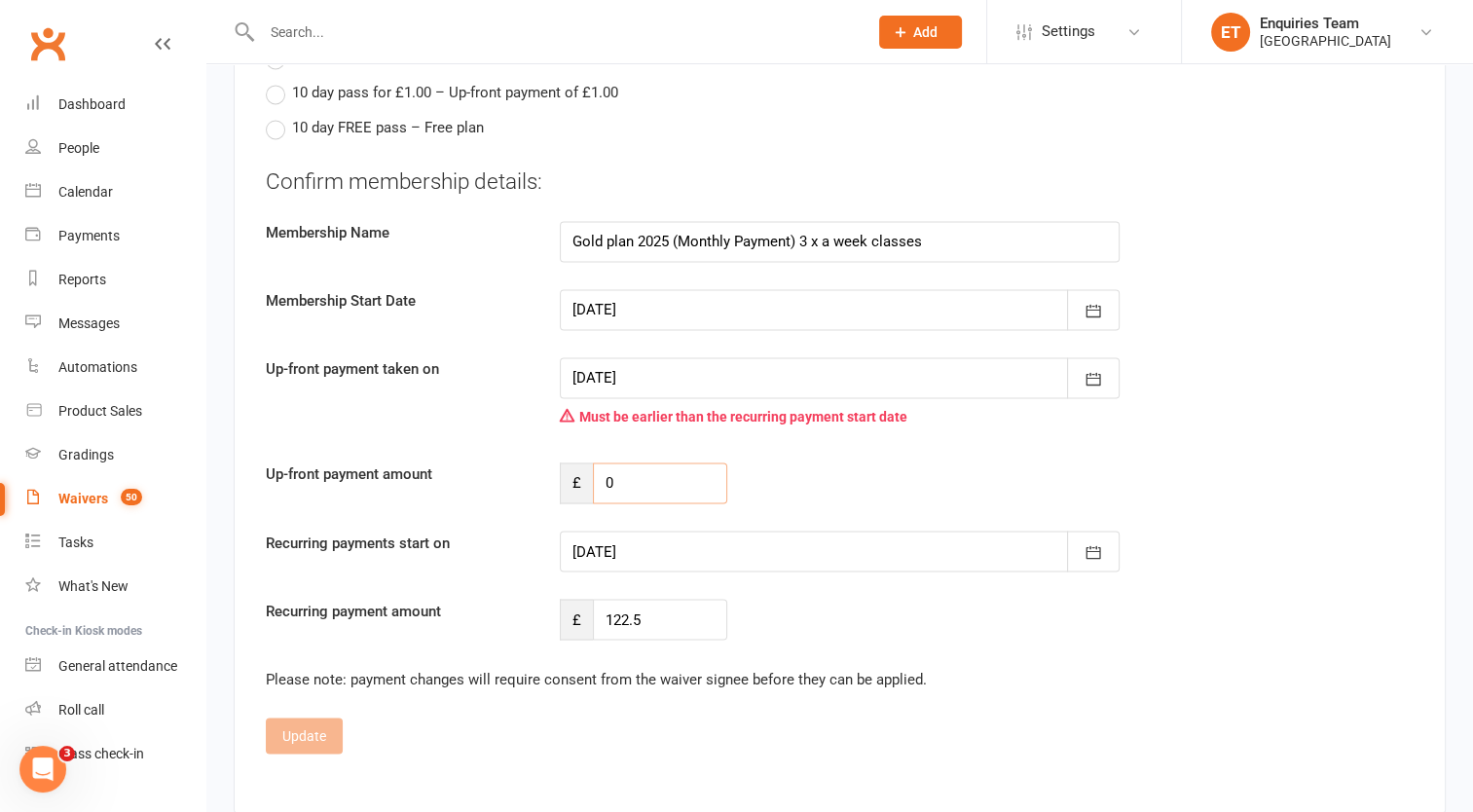
click at [604, 462] on input "0" at bounding box center [660, 483] width 134 height 41
type input "81.70"
click at [822, 462] on div "Up-front payment amount £ 81.70" at bounding box center [839, 483] width 1177 height 41
click at [671, 531] on div at bounding box center [839, 551] width 560 height 41
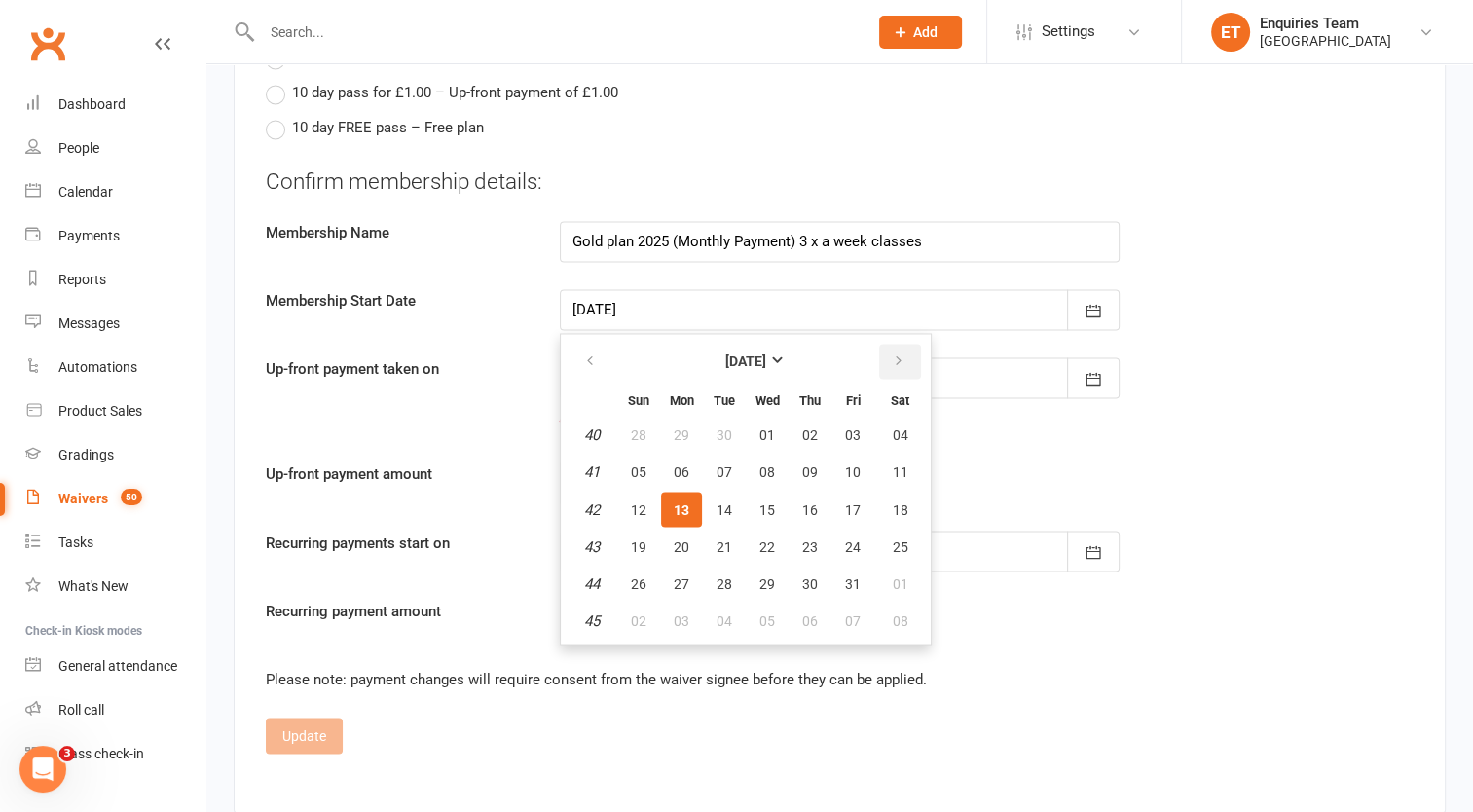
click at [892, 353] on icon "button" at bounding box center [899, 361] width 14 height 16
click at [886, 418] on button "01" at bounding box center [900, 435] width 50 height 35
type input "[DATE]"
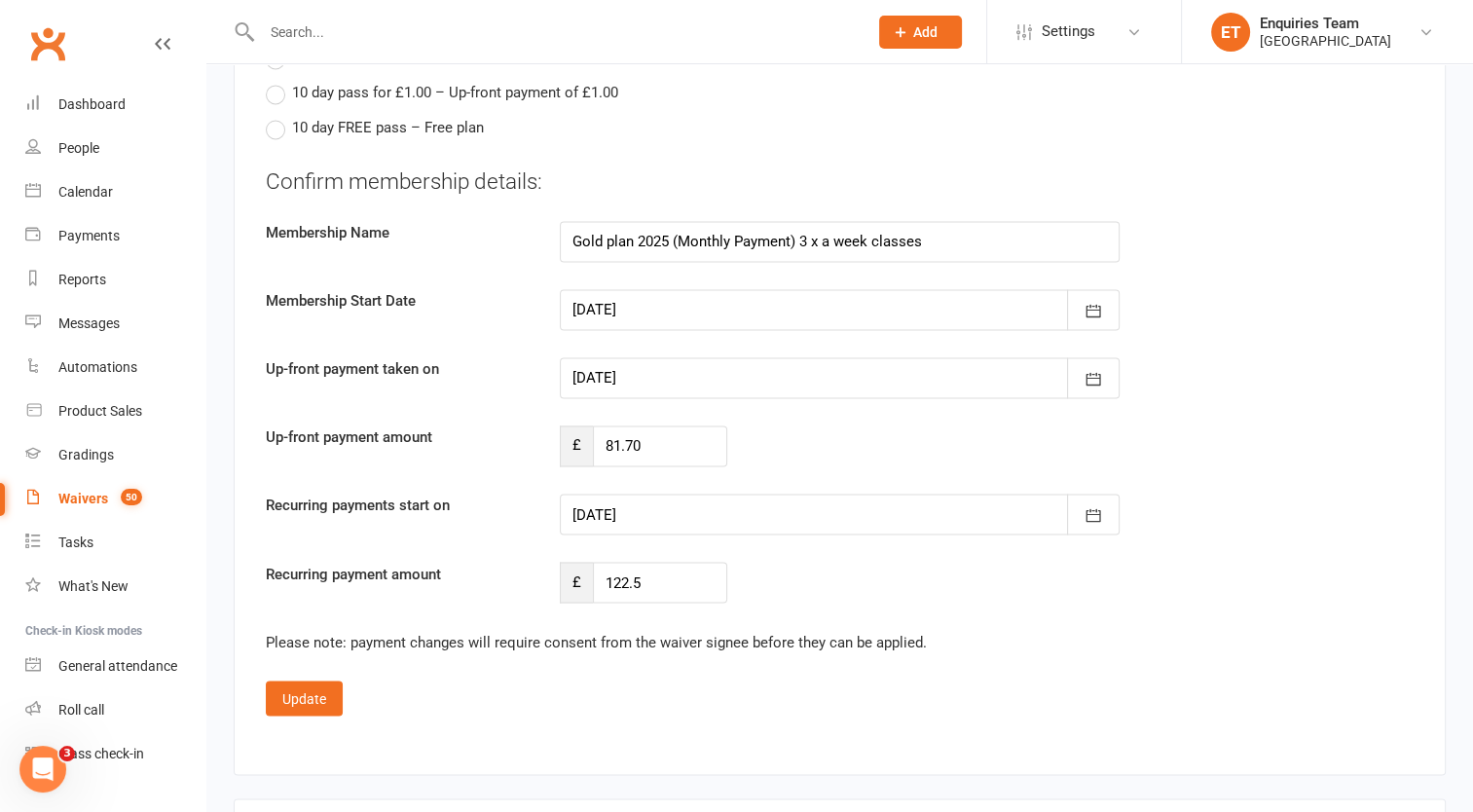
click at [304, 681] on button "Update" at bounding box center [304, 698] width 77 height 35
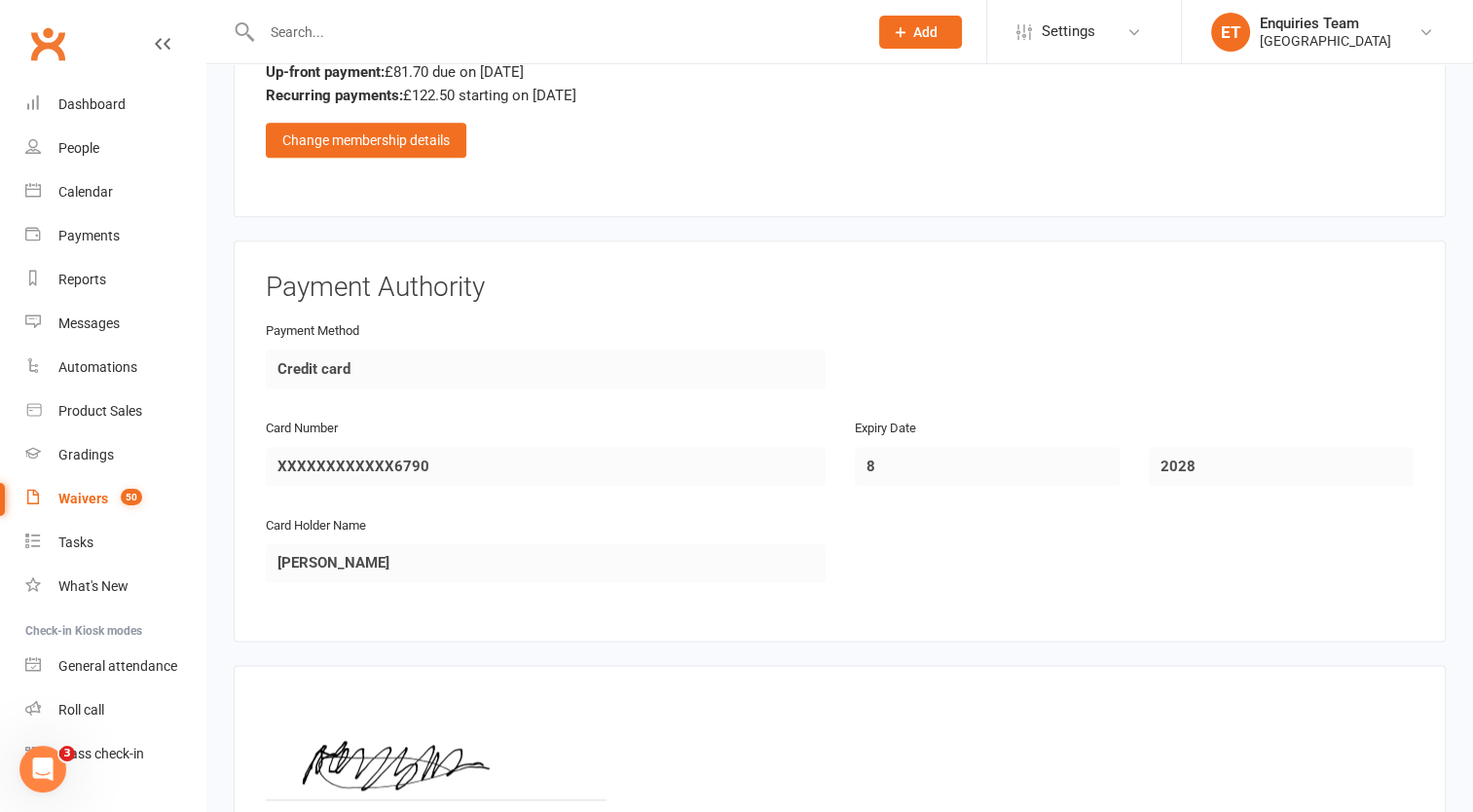
scroll to position [2319, 0]
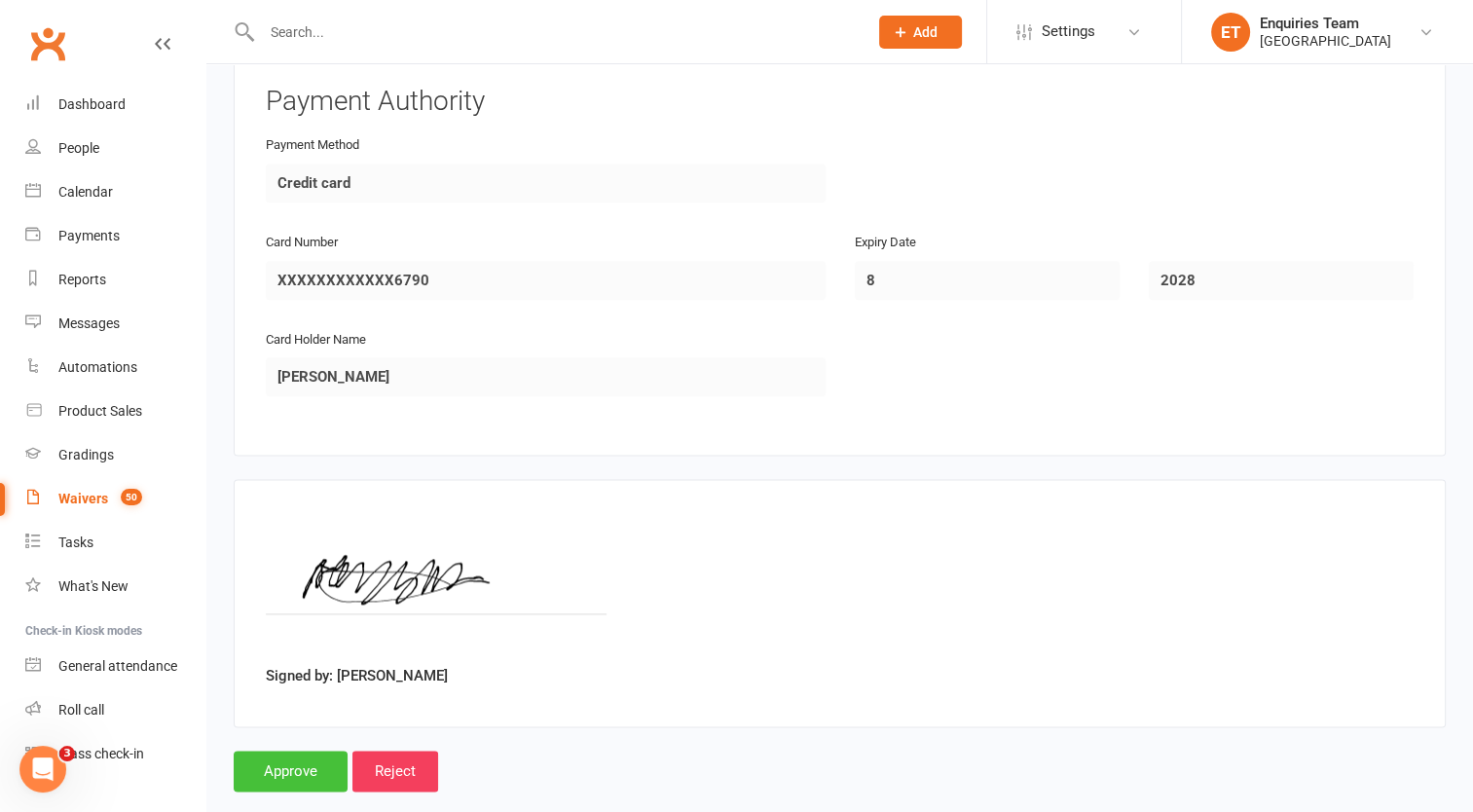
click at [279, 751] on input "Approve" at bounding box center [290, 771] width 114 height 41
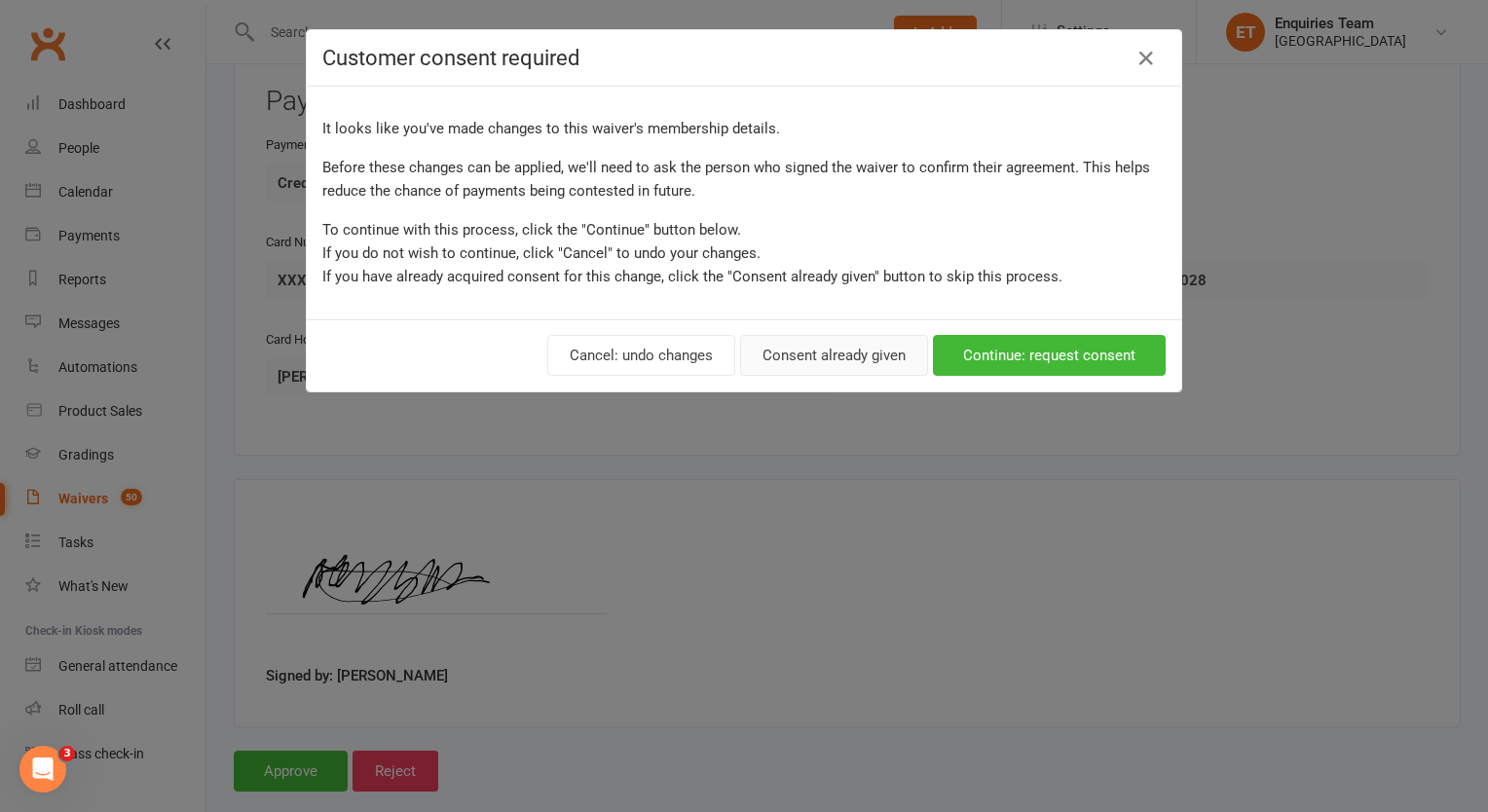
click at [818, 351] on button "Consent already given" at bounding box center [834, 355] width 188 height 41
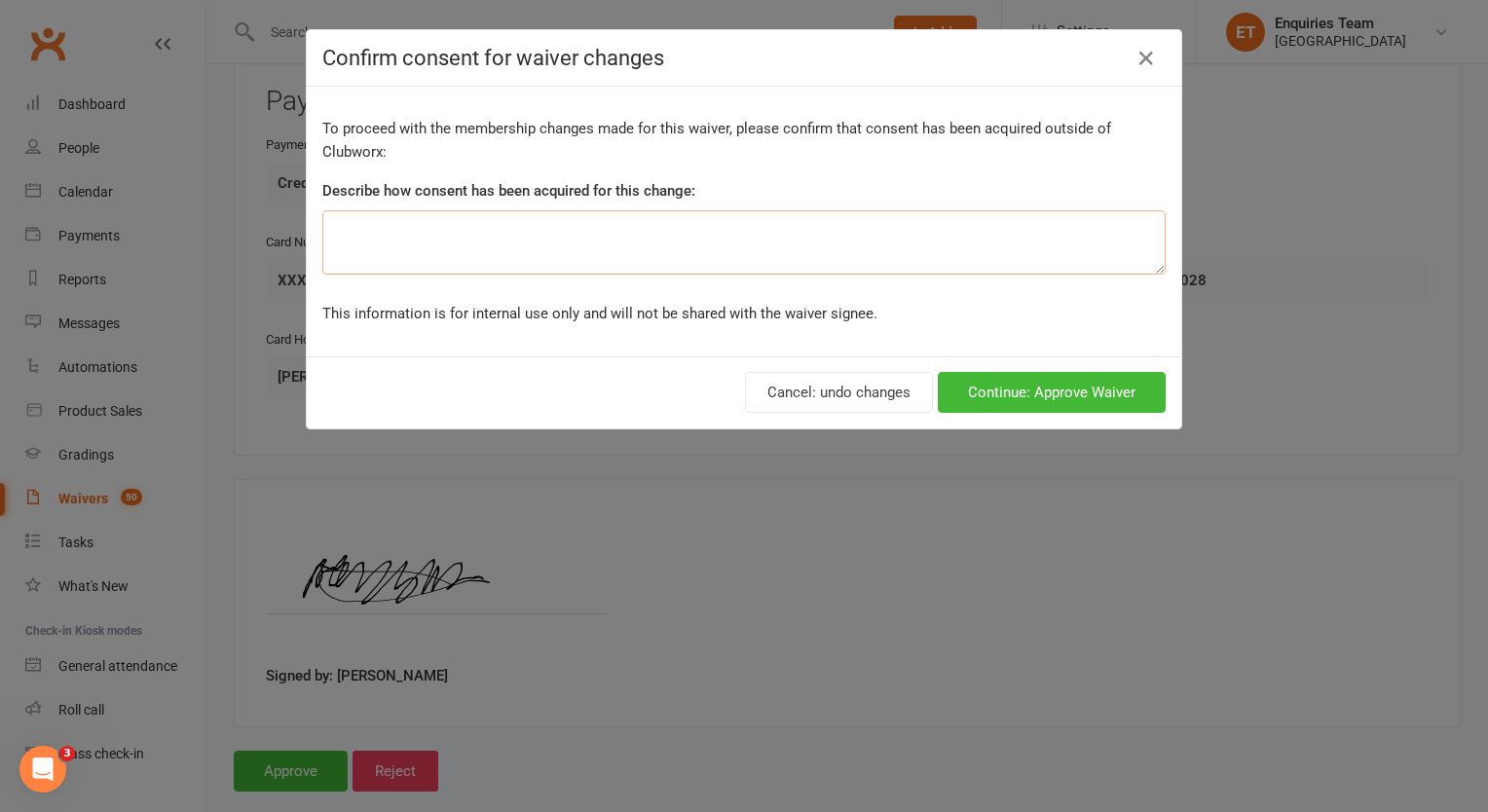
click at [662, 228] on textarea at bounding box center [744, 242] width 843 height 64
type textarea "via WhatsApp/ [GEOGRAPHIC_DATA]"
drag, startPoint x: 1009, startPoint y: 396, endPoint x: 1036, endPoint y: 388, distance: 28.2
click at [1036, 388] on button "Continue: Approve Waiver" at bounding box center [1052, 392] width 228 height 41
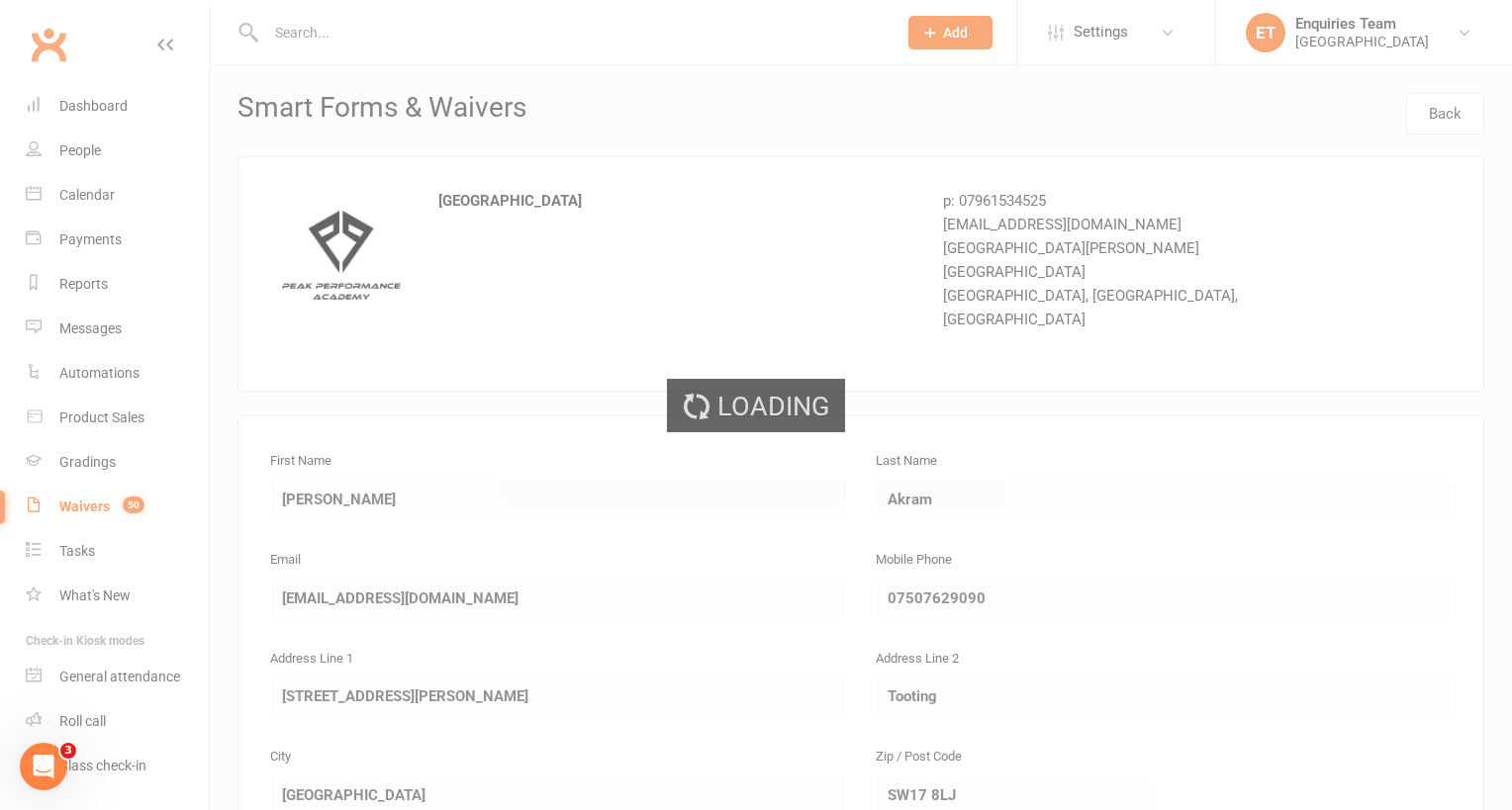
select select "50"
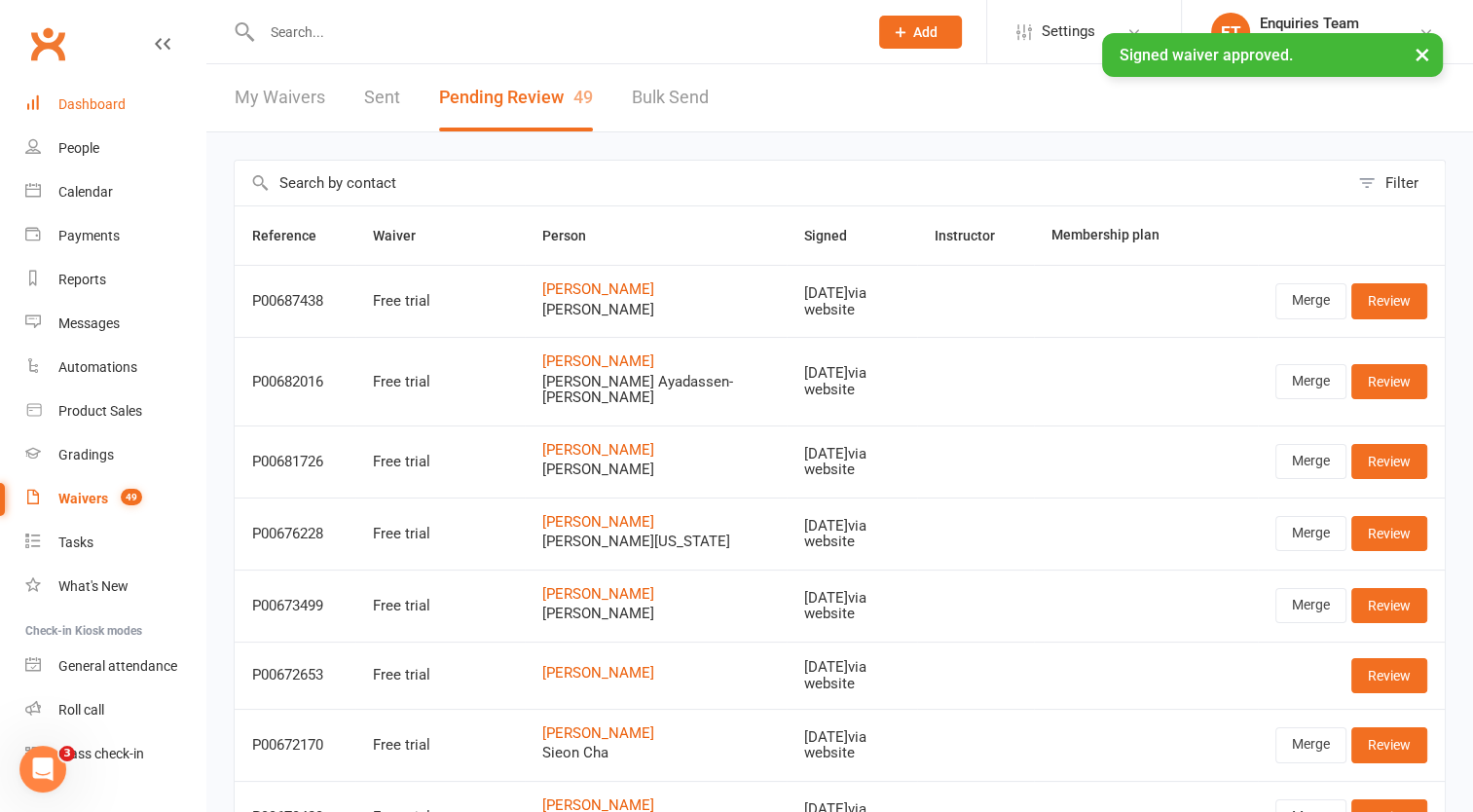
click at [104, 109] on div "Dashboard" at bounding box center [92, 104] width 67 height 16
